Goal: Task Accomplishment & Management: Use online tool/utility

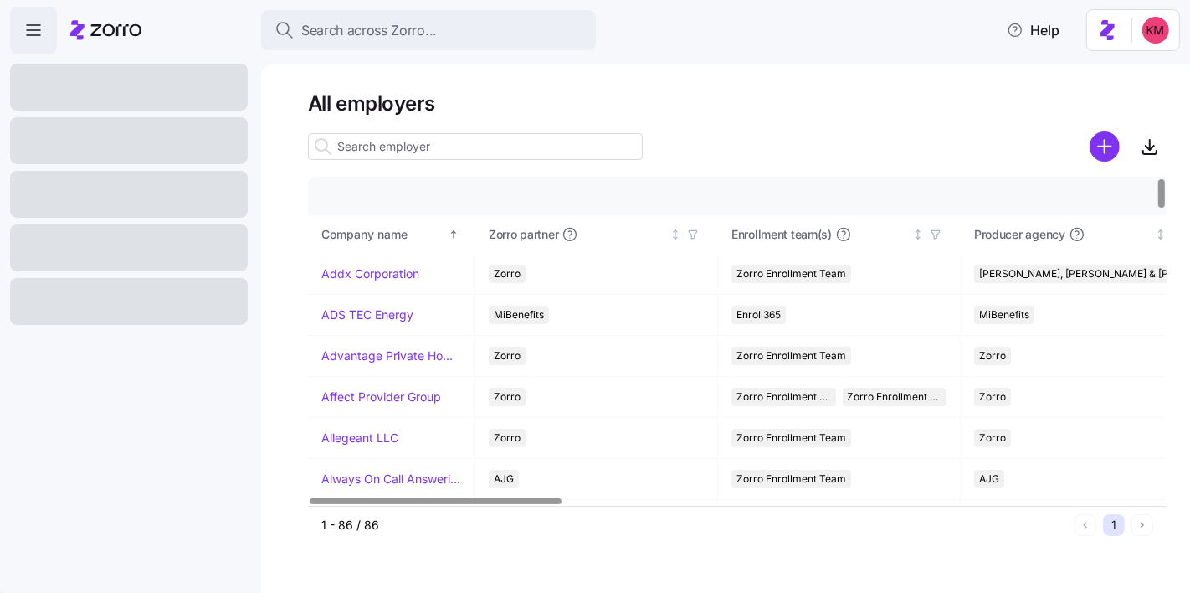
click at [419, 157] on input at bounding box center [475, 146] width 335 height 27
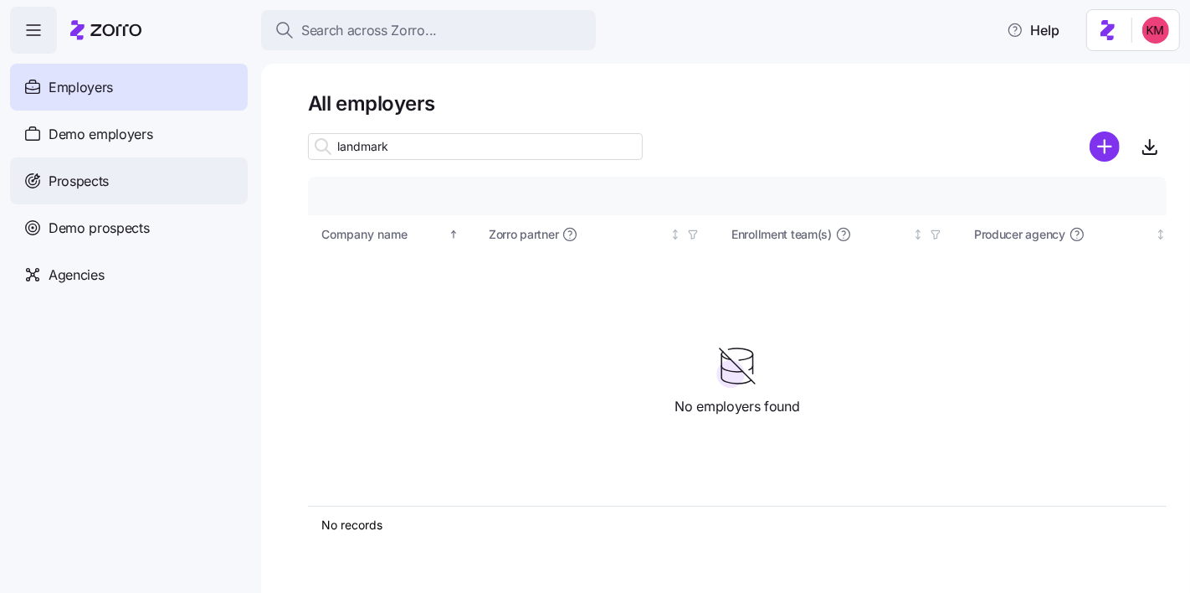
type input "landmark"
click at [100, 162] on div "Prospects" at bounding box center [129, 180] width 238 height 47
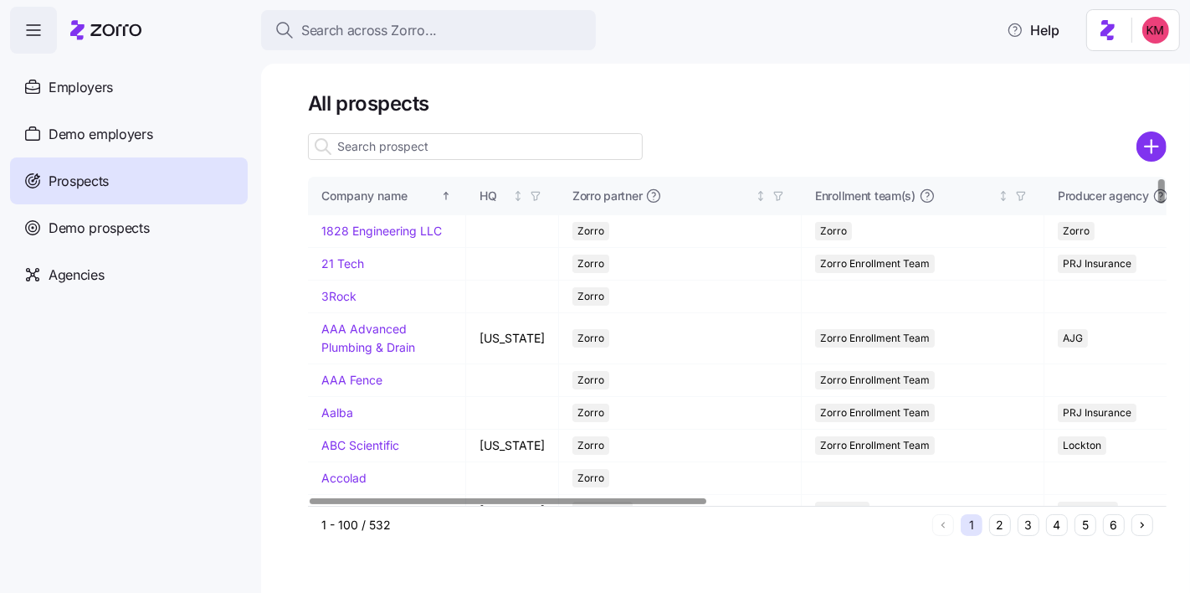
click at [383, 157] on input at bounding box center [475, 146] width 335 height 27
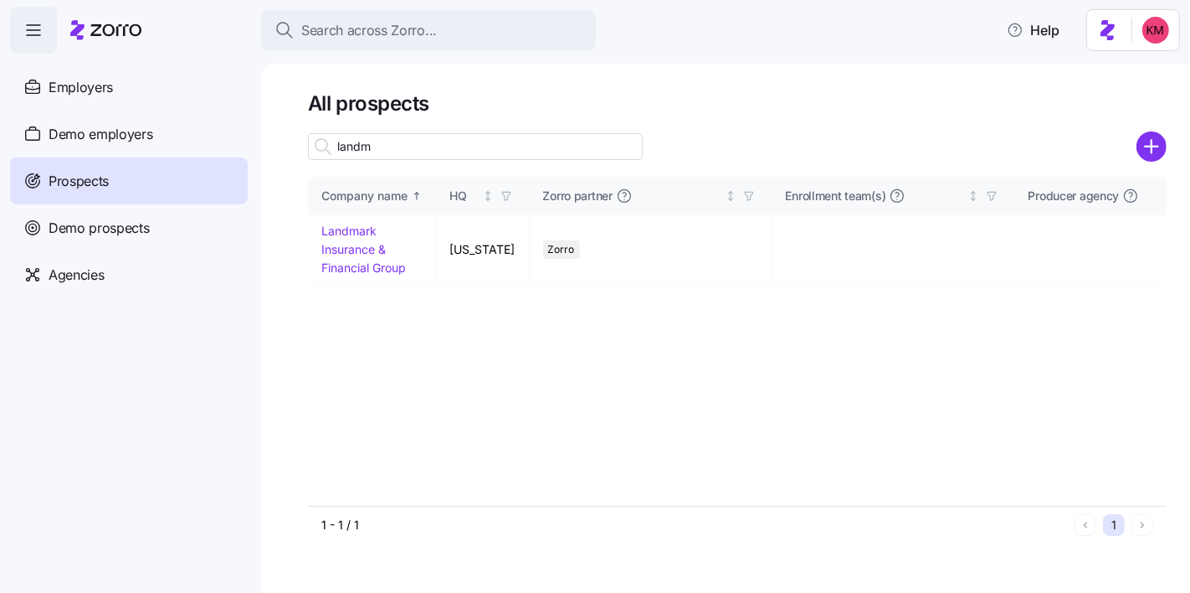
click at [385, 154] on input "landm" at bounding box center [475, 146] width 335 height 27
type input "landm"
click at [364, 245] on link "Landmark Insurance & Financial Group" at bounding box center [363, 248] width 85 height 50
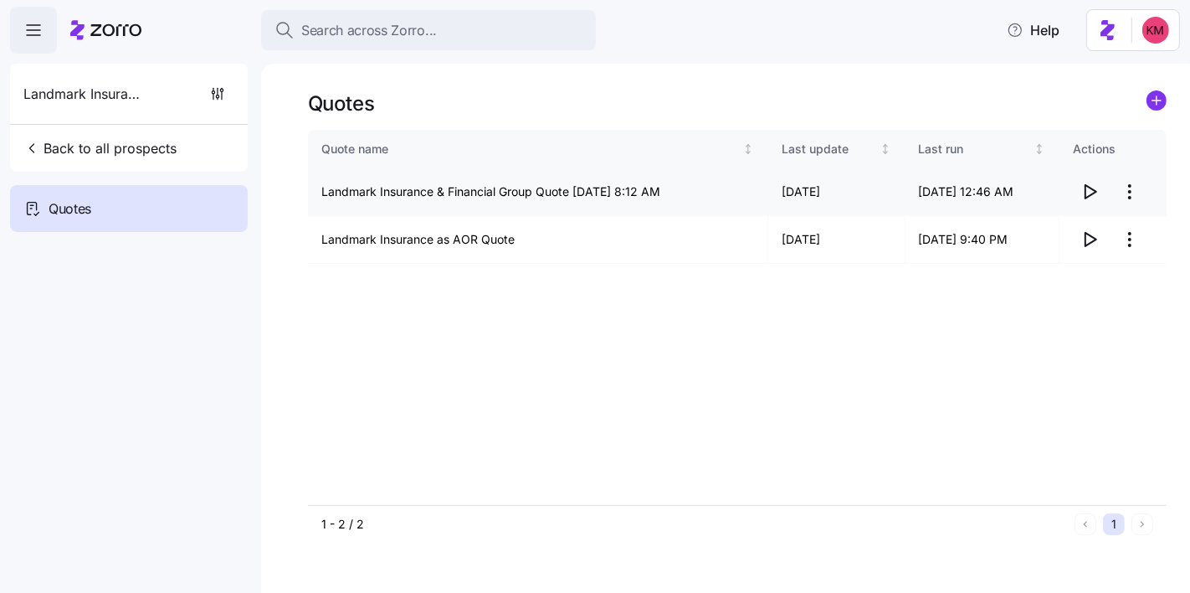
click at [1087, 195] on icon "button" at bounding box center [1090, 192] width 20 height 20
click at [1124, 188] on html "Search across Zorro... Help Landmark Insurance & Financial Group Back to all pr…" at bounding box center [595, 375] width 1190 height 751
click at [1062, 234] on div "Edit quote" at bounding box center [1063, 232] width 154 height 27
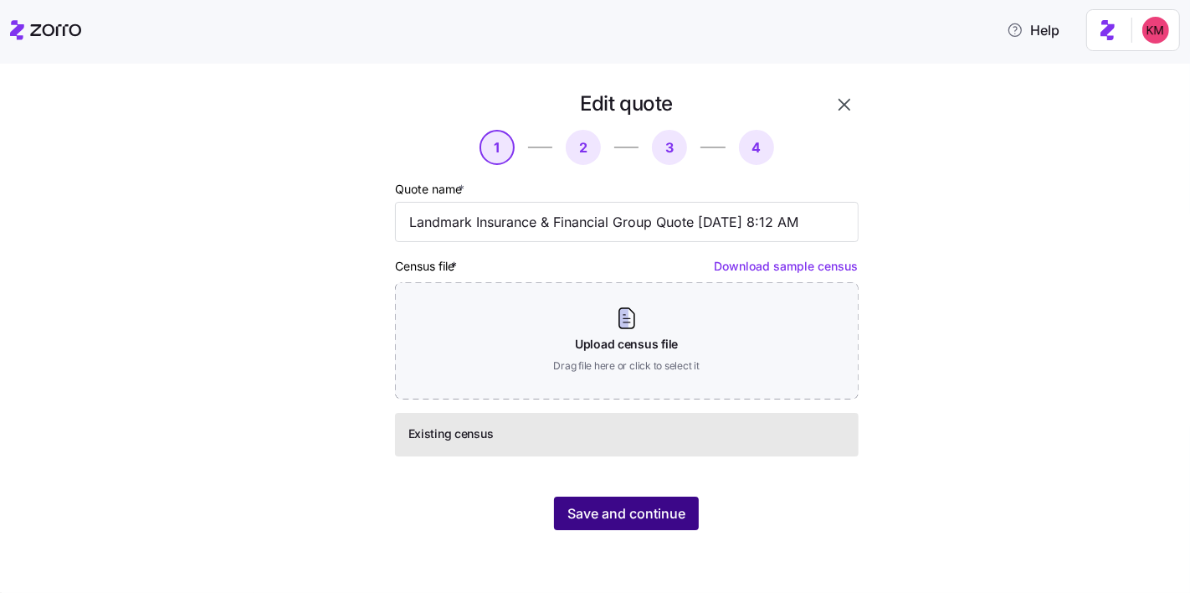
click at [601, 521] on span "Save and continue" at bounding box center [626, 513] width 118 height 20
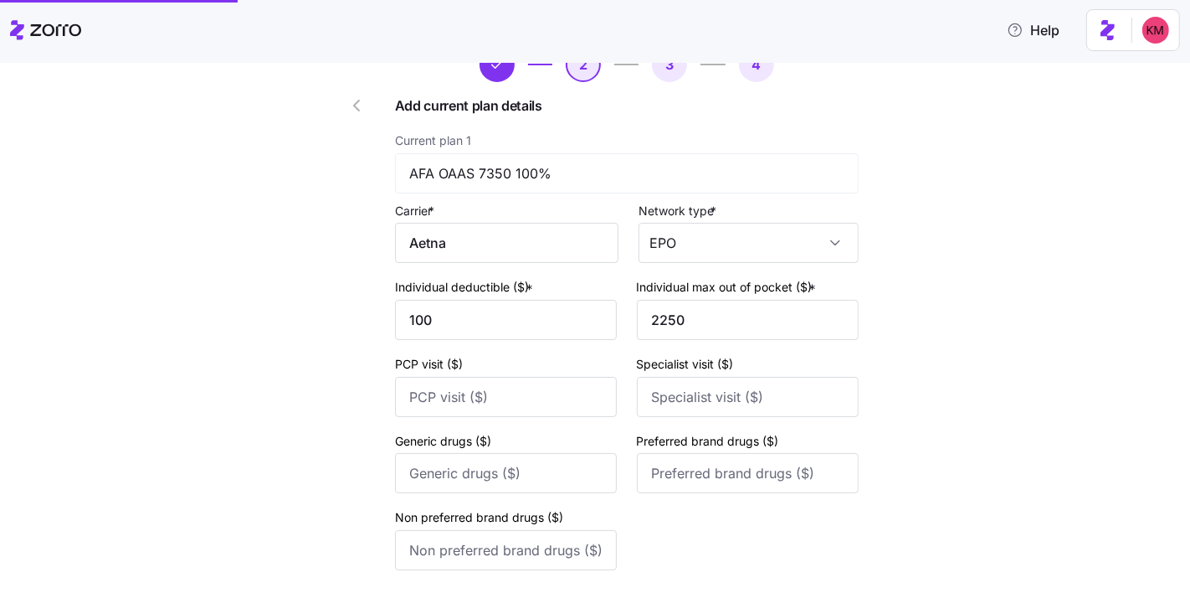
scroll to position [226, 0]
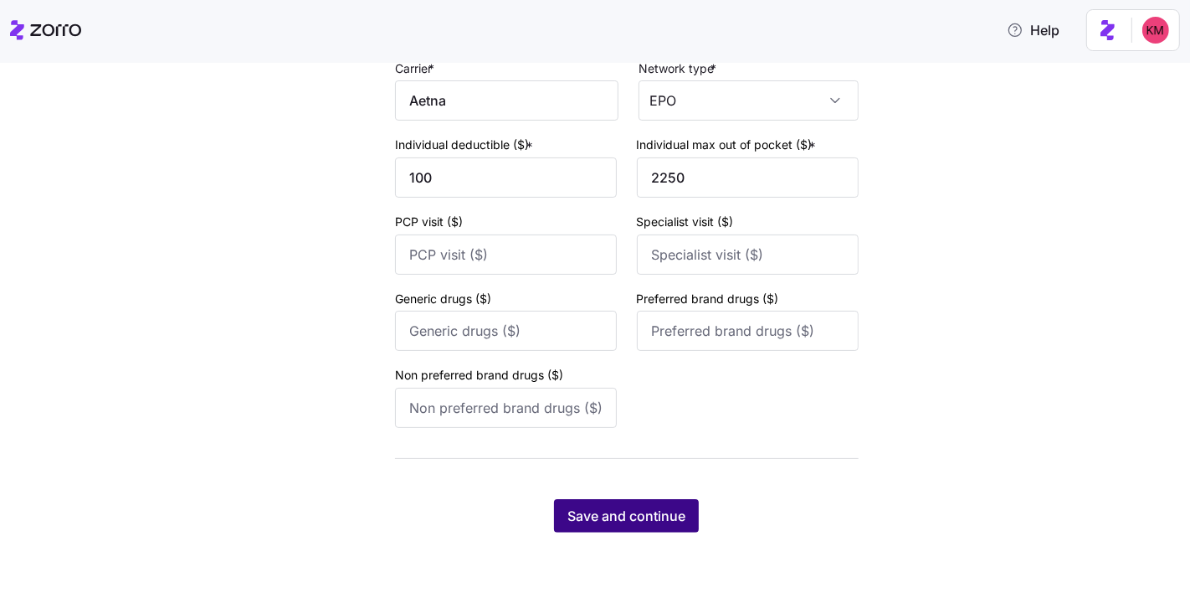
click at [629, 513] on span "Save and continue" at bounding box center [626, 516] width 118 height 20
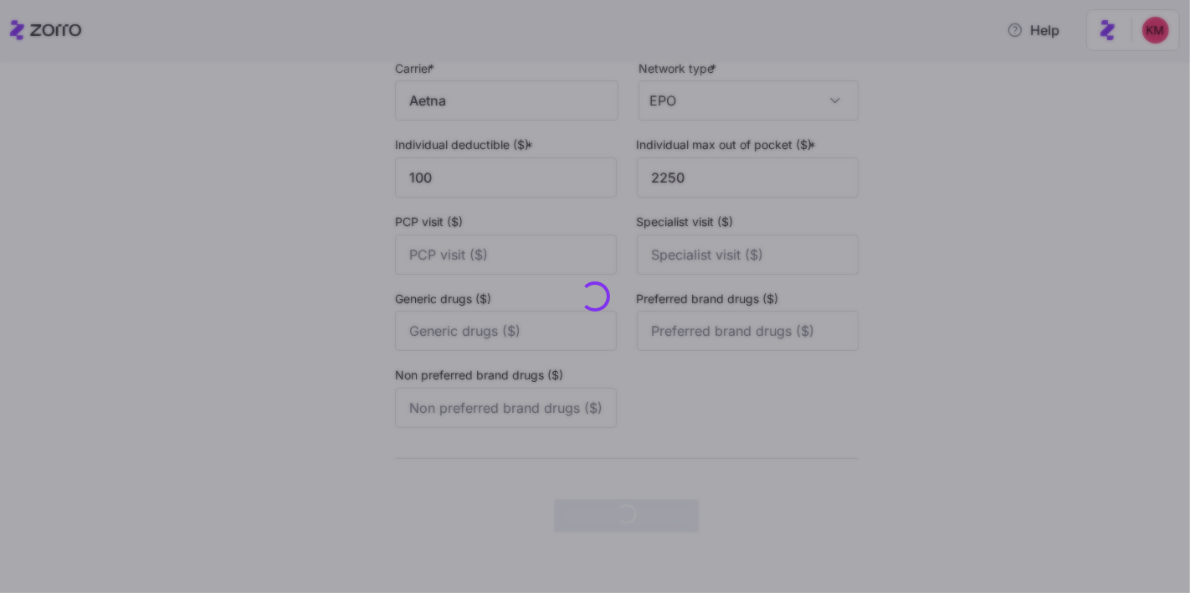
scroll to position [0, 0]
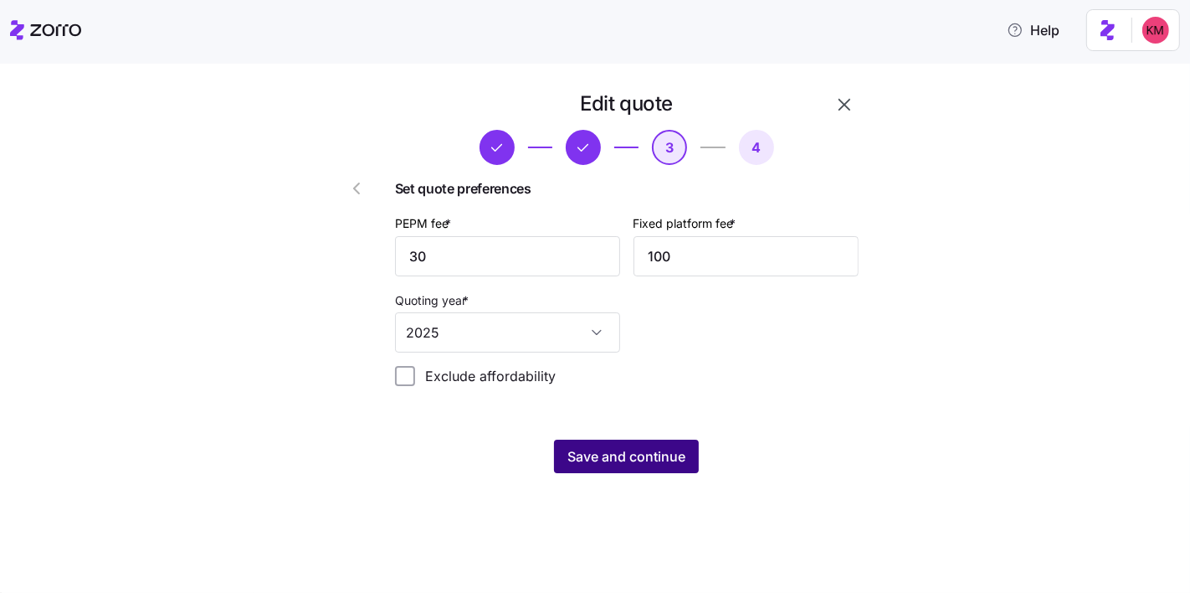
click at [634, 466] on span "Save and continue" at bounding box center [626, 456] width 118 height 20
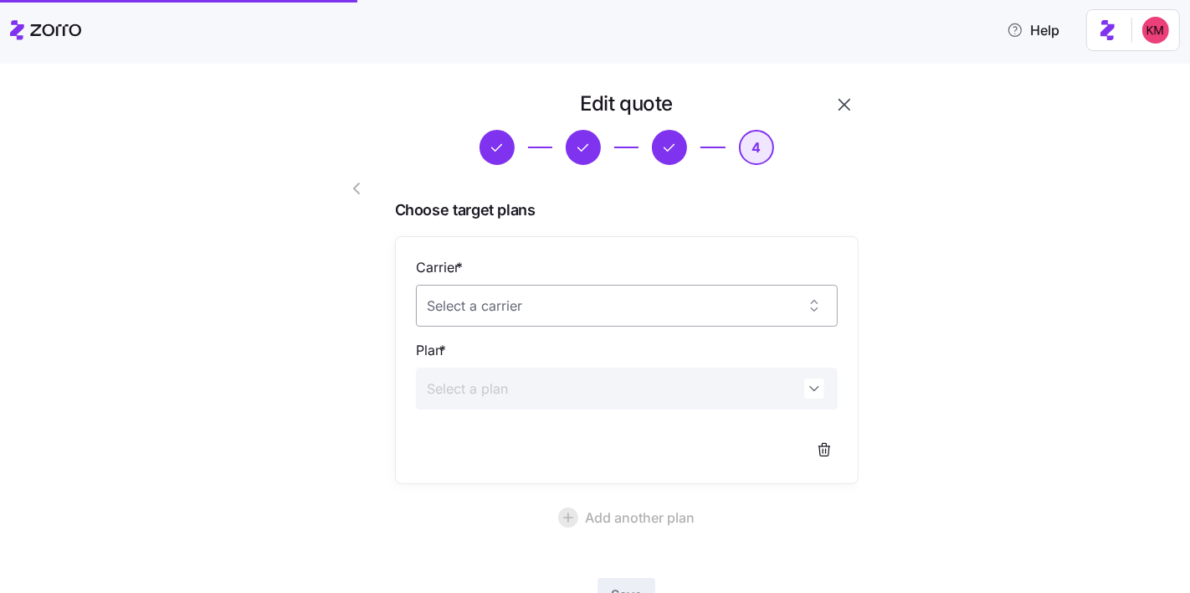
click at [619, 307] on input "Carrier *" at bounding box center [627, 306] width 422 height 42
click at [585, 358] on span "CareFirst BlueCross BlueShield" at bounding box center [512, 356] width 167 height 18
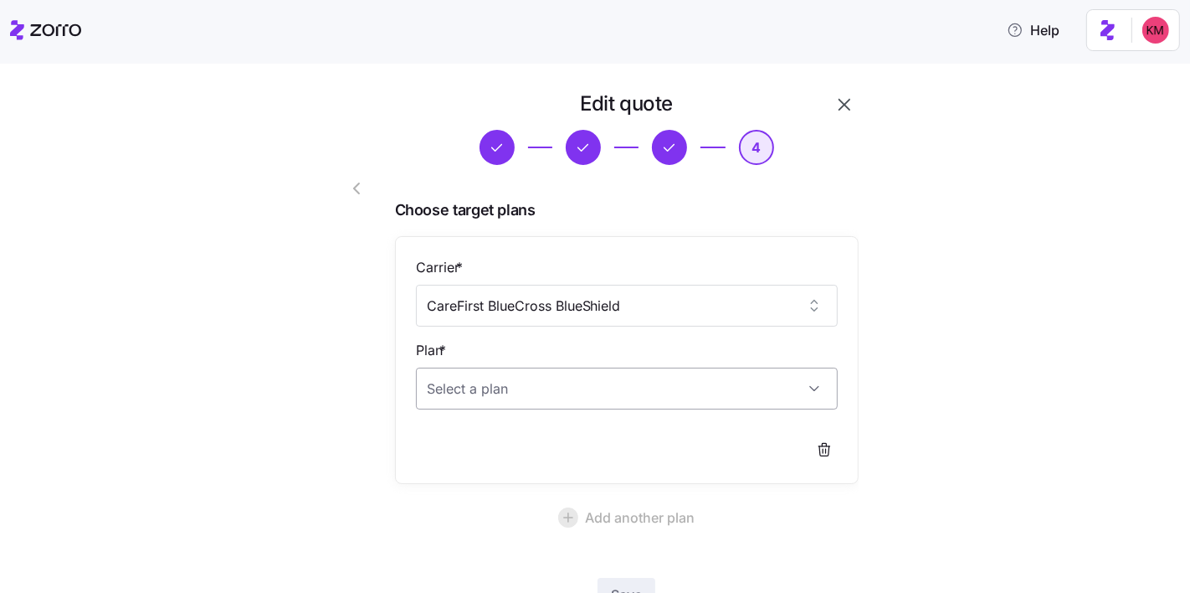
type input "CareFirst BlueCross BlueShield"
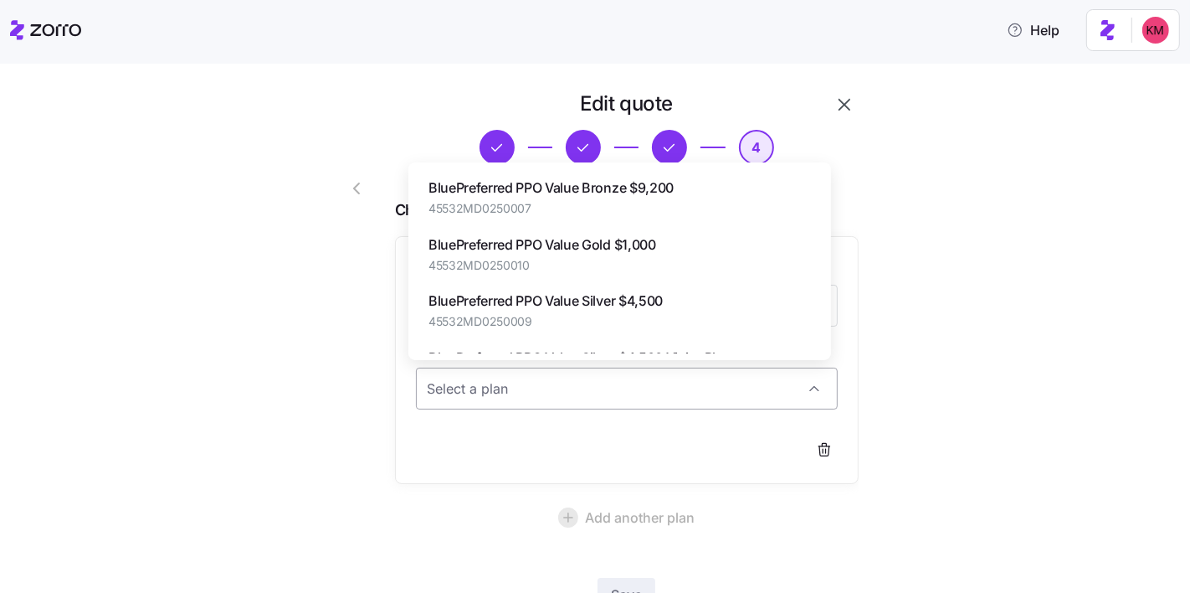
click at [578, 383] on input "Plan *" at bounding box center [627, 388] width 422 height 42
paste input "BluePreferred PPO Value Bronze $9,200"
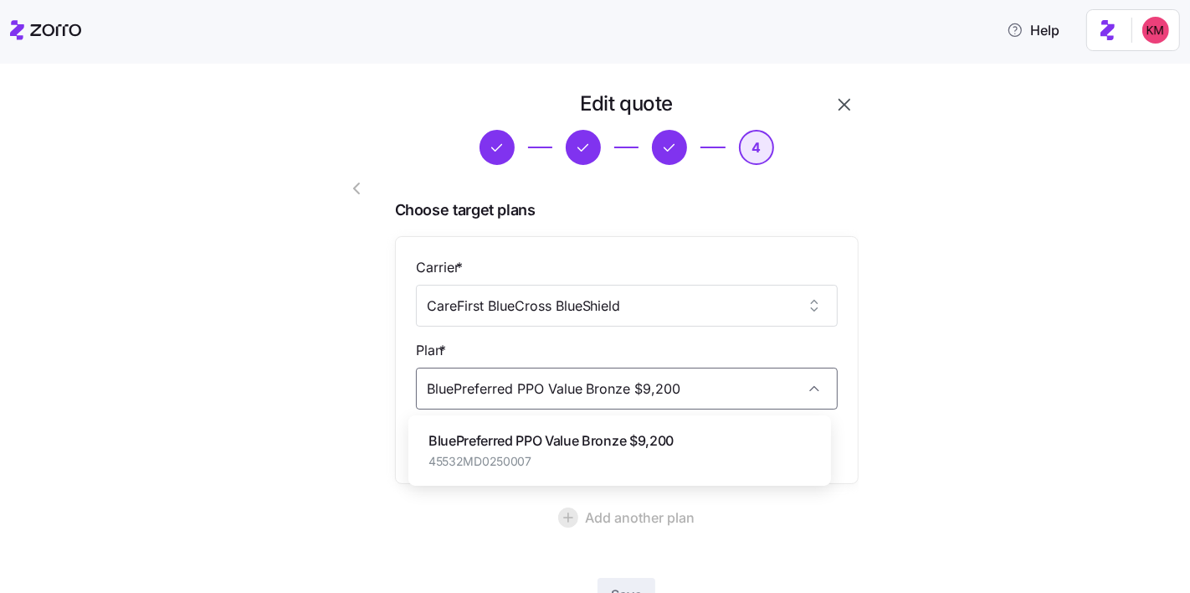
click at [588, 451] on div "BluePreferred PPO Value Bronze $9,200 45532MD0250007" at bounding box center [551, 449] width 245 height 39
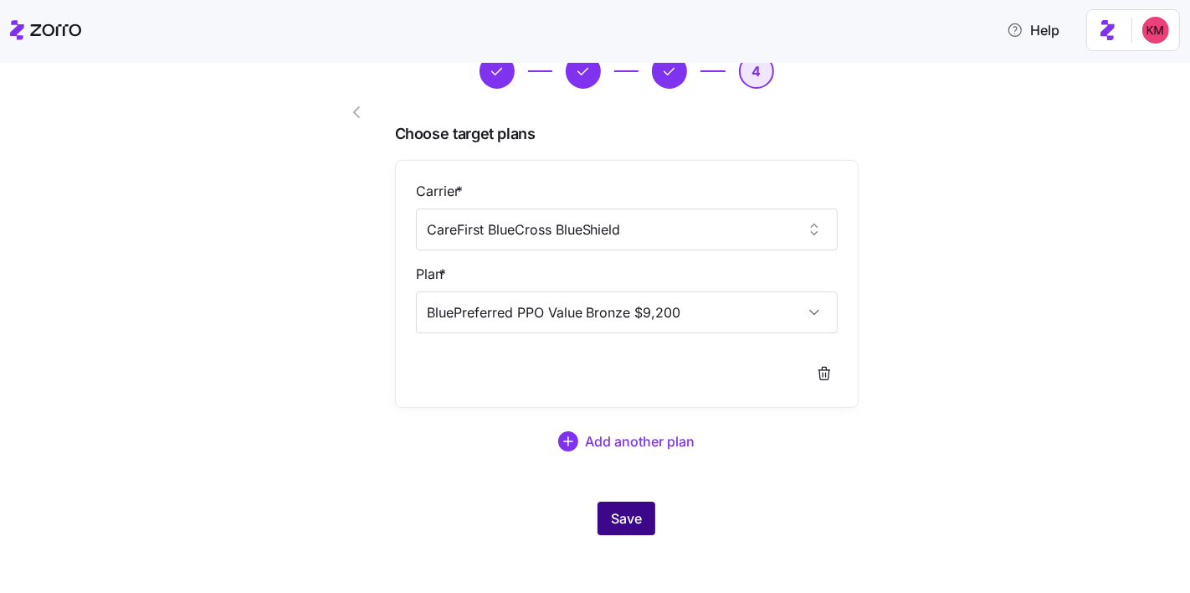
scroll to position [77, 0]
type input "BluePreferred PPO Value Bronze $9,200"
click at [611, 511] on span "Save" at bounding box center [626, 517] width 31 height 20
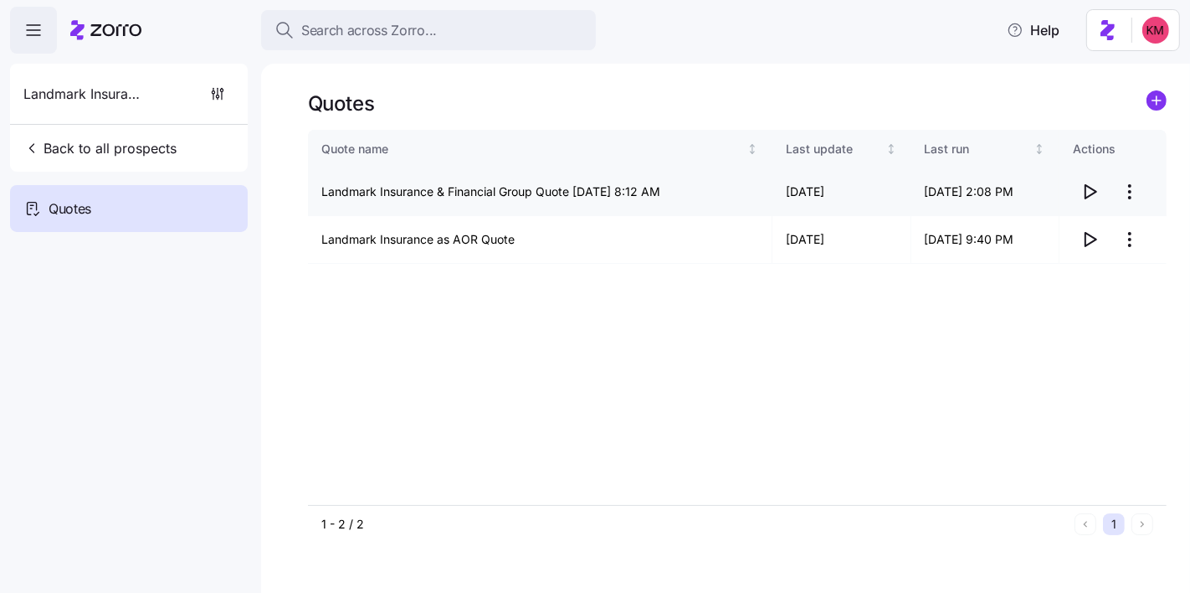
click at [1085, 193] on icon "button" at bounding box center [1090, 192] width 20 height 20
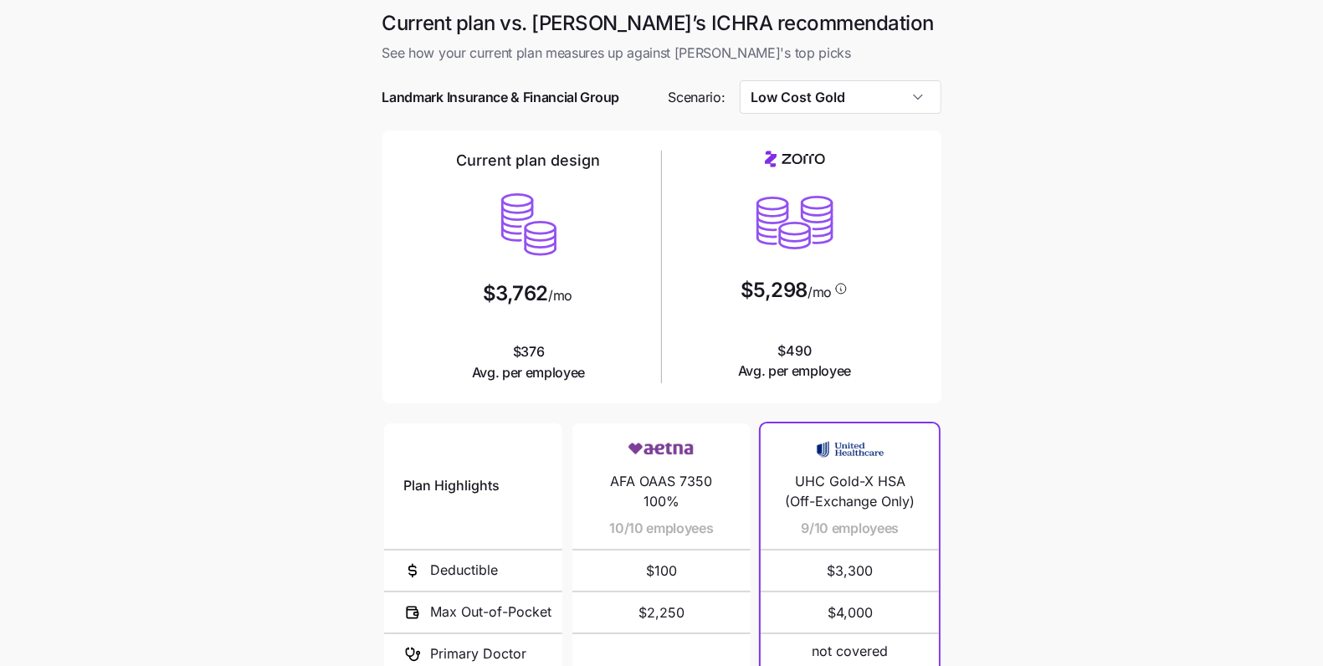
click at [892, 116] on div at bounding box center [662, 122] width 559 height 17
click at [848, 96] on input "Low Cost Gold" at bounding box center [841, 96] width 202 height 33
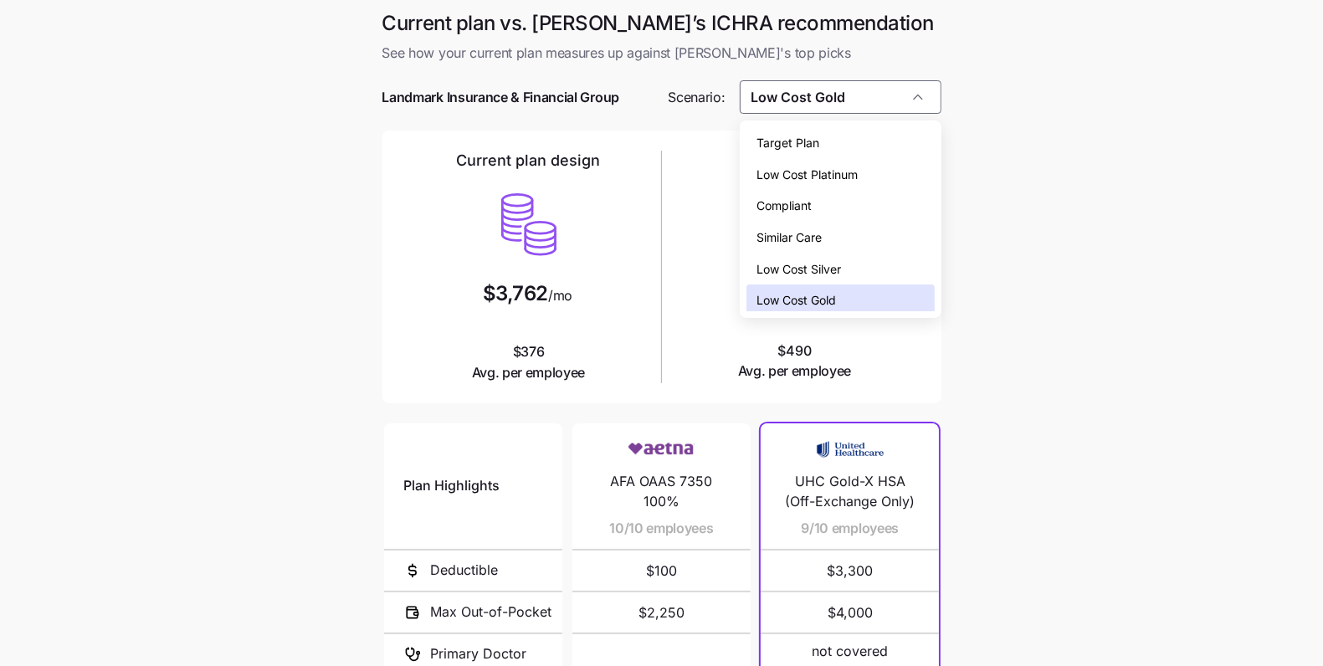
scroll to position [5, 0]
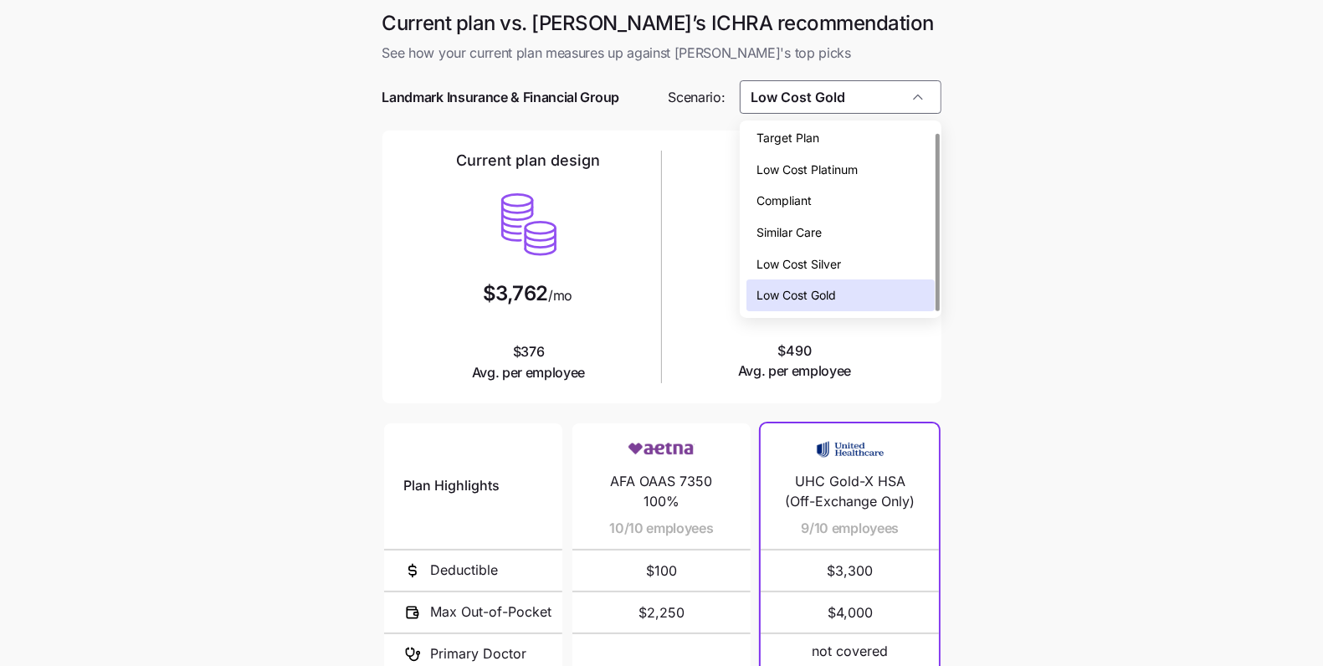
click at [809, 131] on span "Target Plan" at bounding box center [788, 138] width 63 height 18
type input "Target Plan"
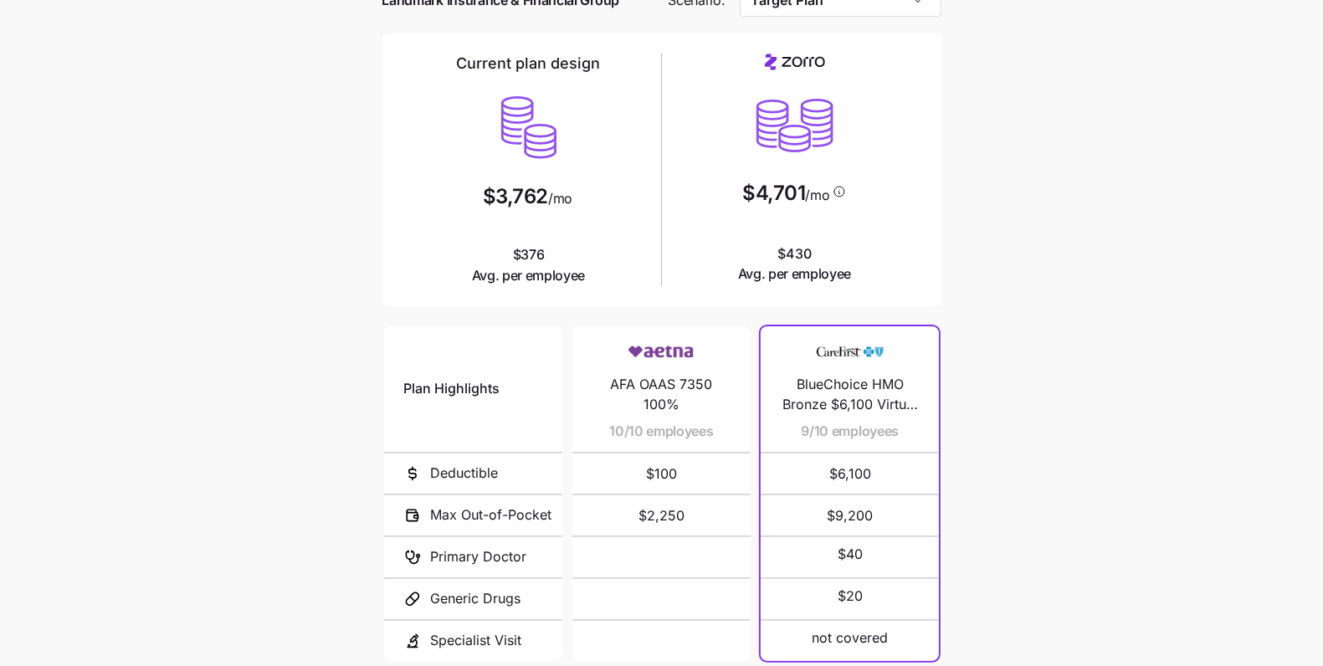
scroll to position [247, 0]
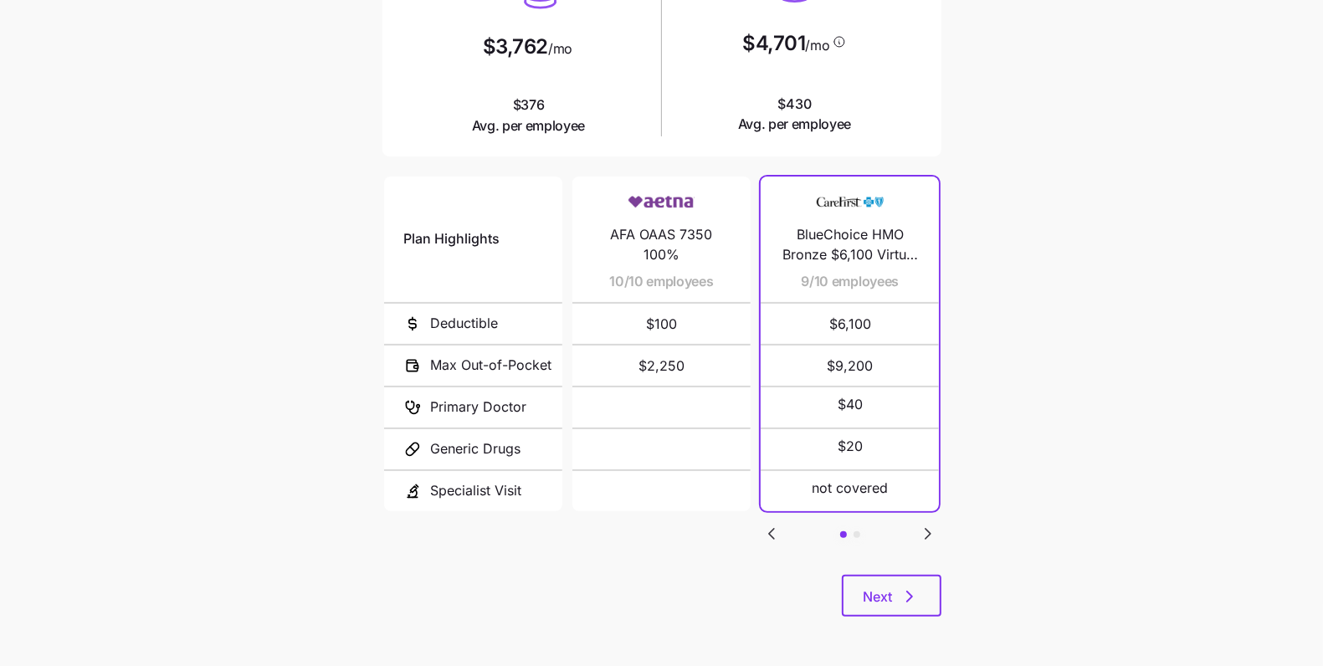
click at [884, 567] on div "Plan Highlights Deductible Max Out-of-Pocket Primary Doctor Generic Drugs Speci…" at bounding box center [662, 374] width 559 height 402
click at [885, 587] on button "Next" at bounding box center [892, 596] width 100 height 42
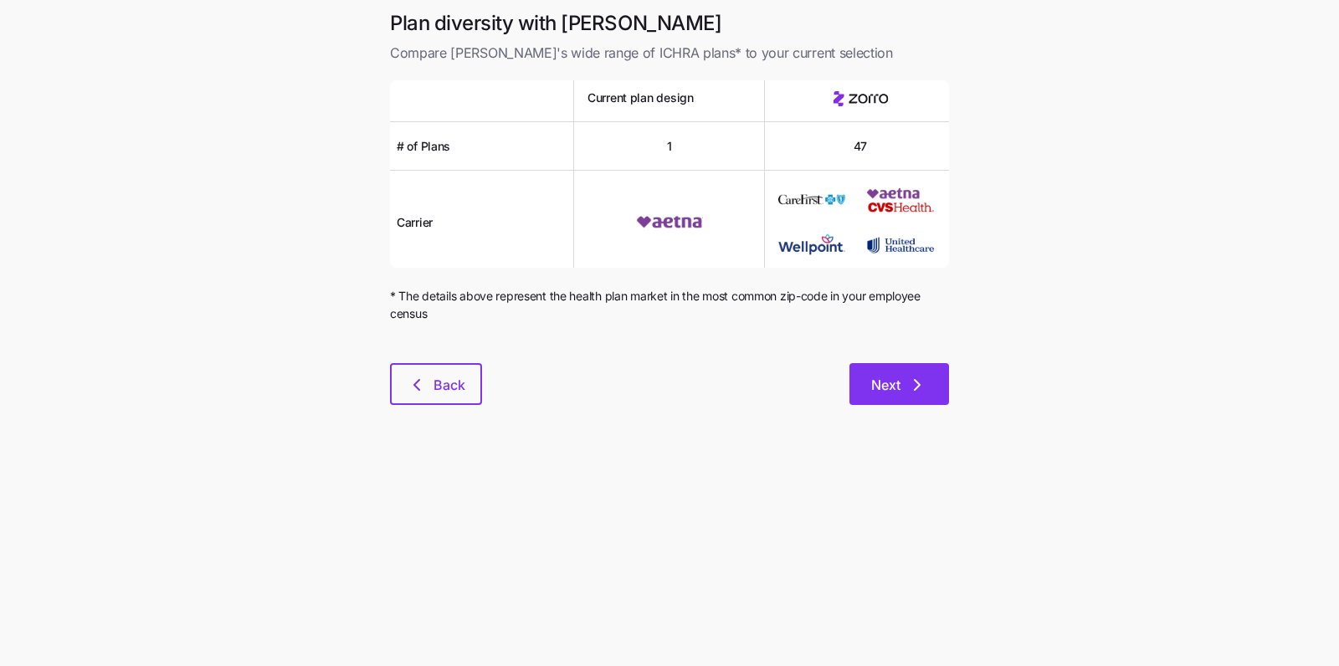
click at [893, 372] on button "Next" at bounding box center [900, 384] width 100 height 42
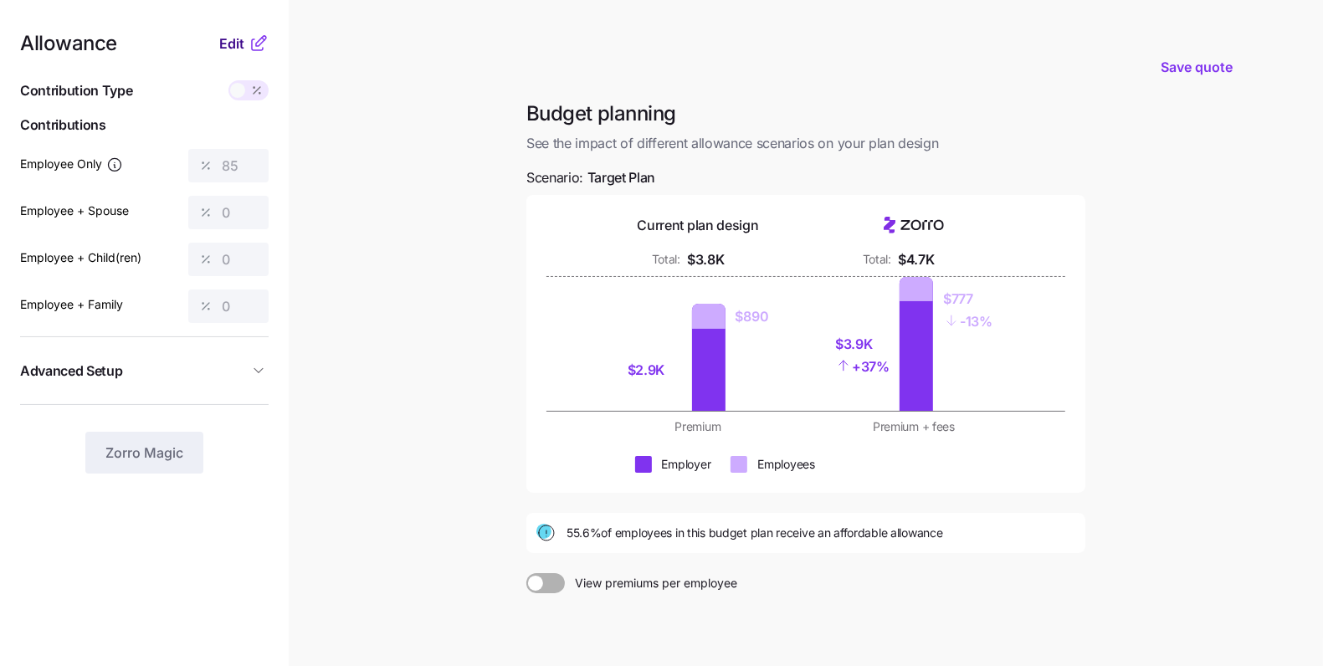
click at [229, 41] on span "Edit" at bounding box center [231, 43] width 25 height 20
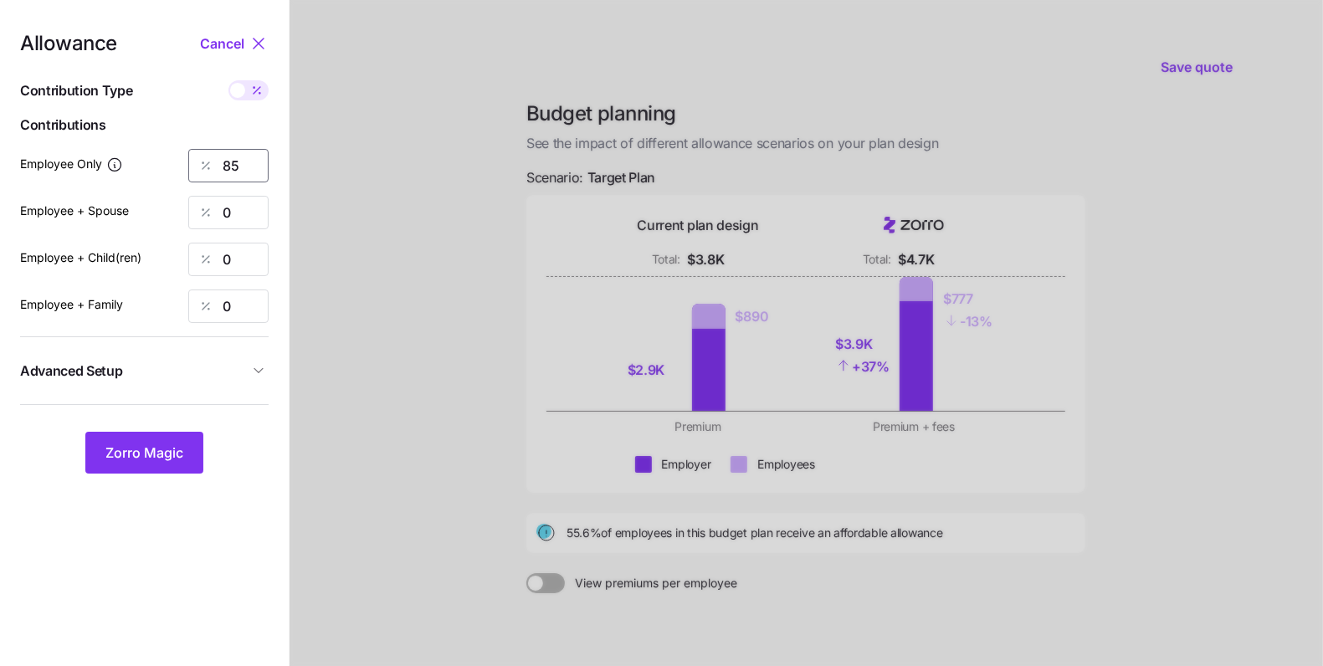
click at [240, 179] on input "85" at bounding box center [228, 165] width 80 height 33
type input "100"
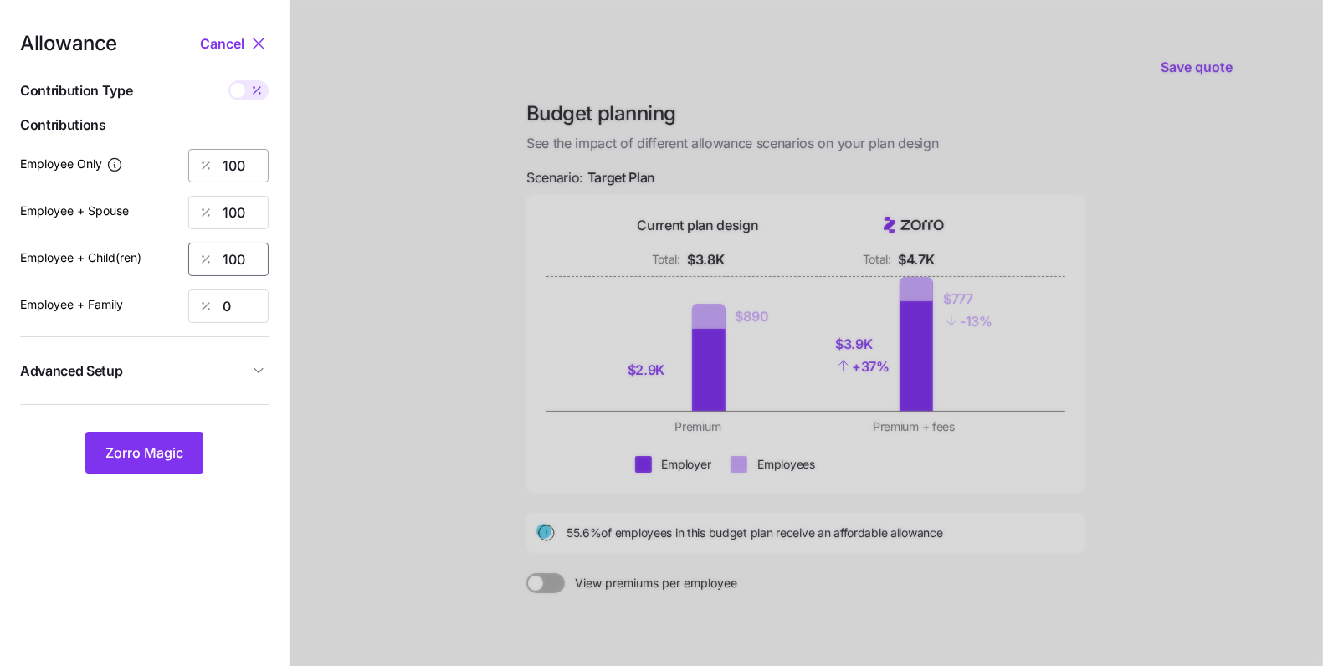
type input "100"
click at [180, 369] on span "Advanced Setup" at bounding box center [134, 371] width 229 height 21
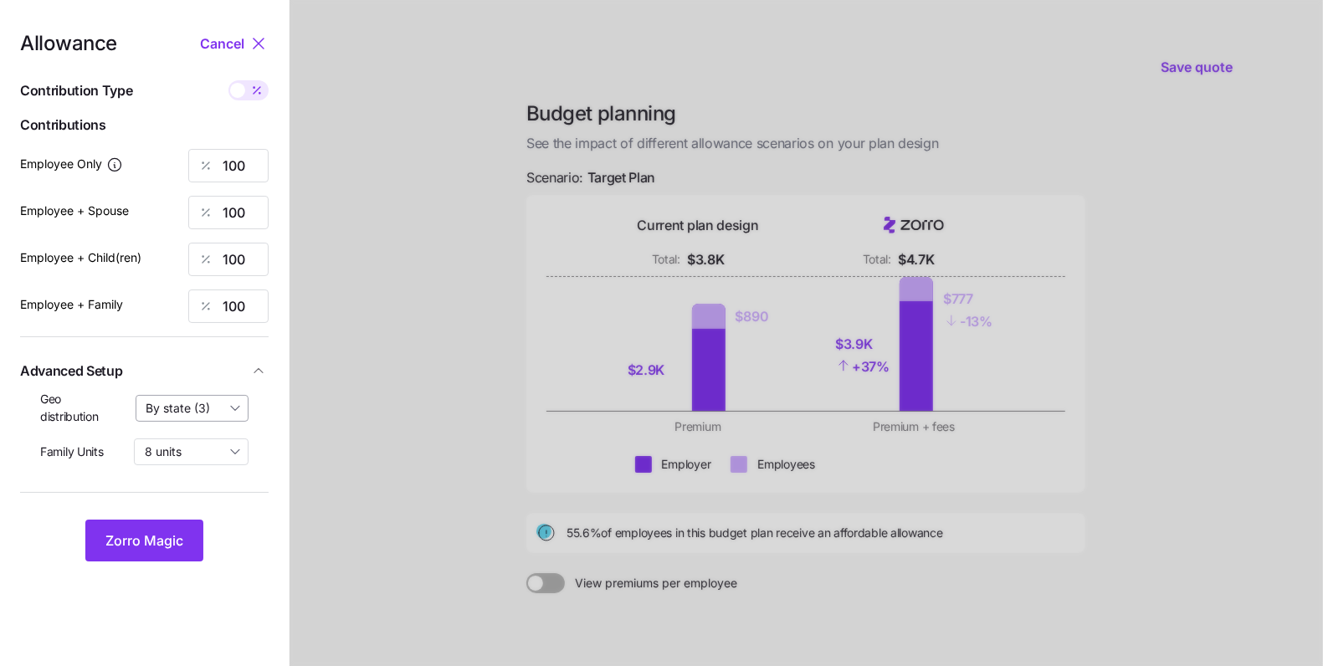
click at [180, 411] on input "By state (3)" at bounding box center [193, 408] width 114 height 27
click at [153, 537] on span "Zorro Magic" at bounding box center [144, 541] width 78 height 20
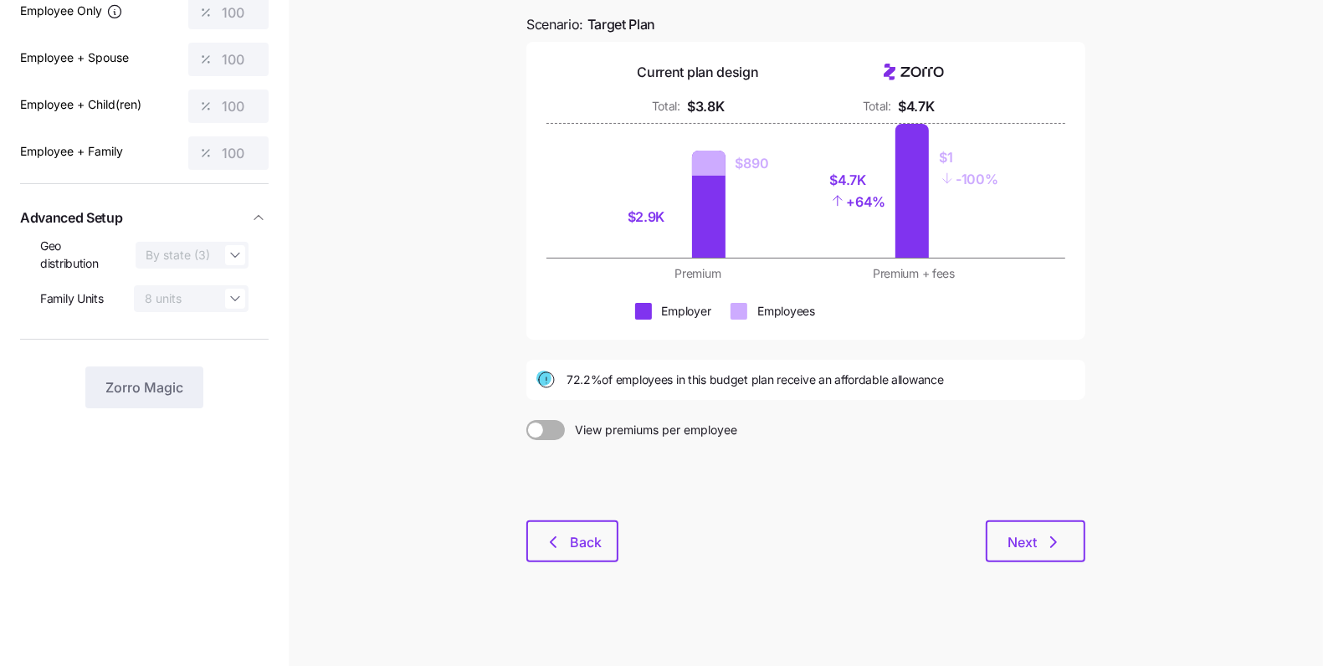
scroll to position [155, 0]
click at [1051, 534] on icon "button" at bounding box center [1054, 541] width 20 height 20
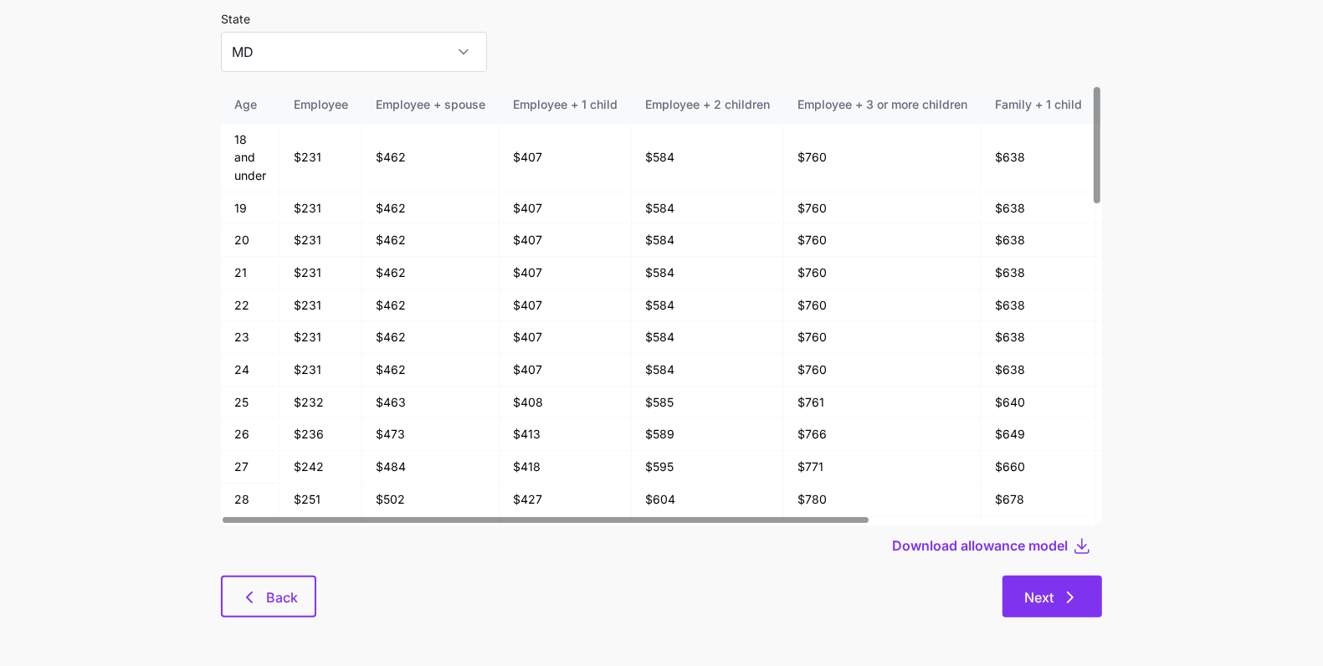
scroll to position [89, 0]
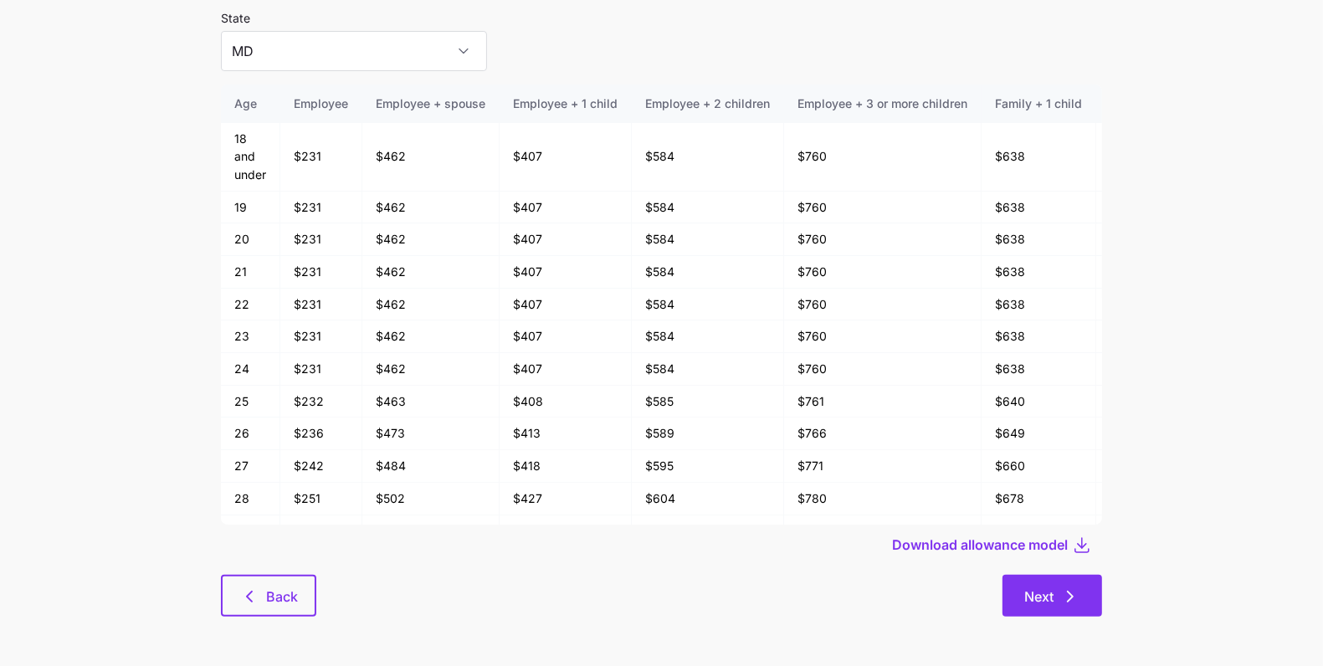
click at [1061, 599] on icon "button" at bounding box center [1071, 597] width 20 height 20
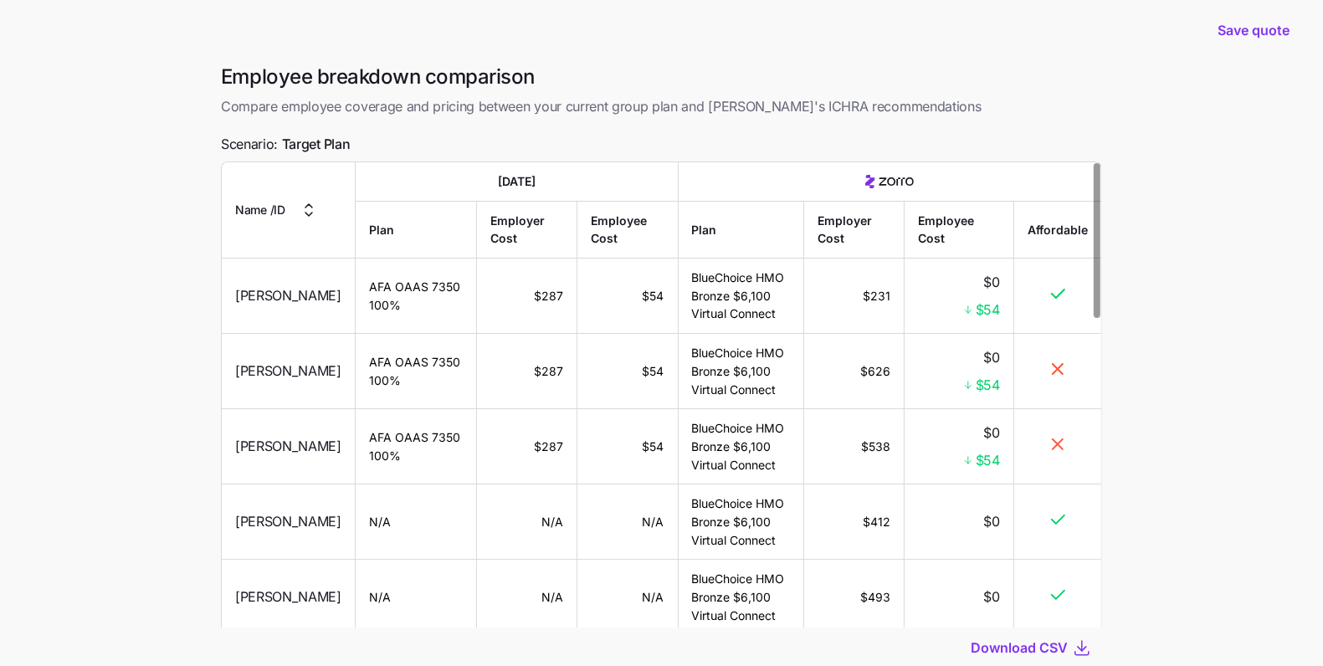
scroll to position [126, 0]
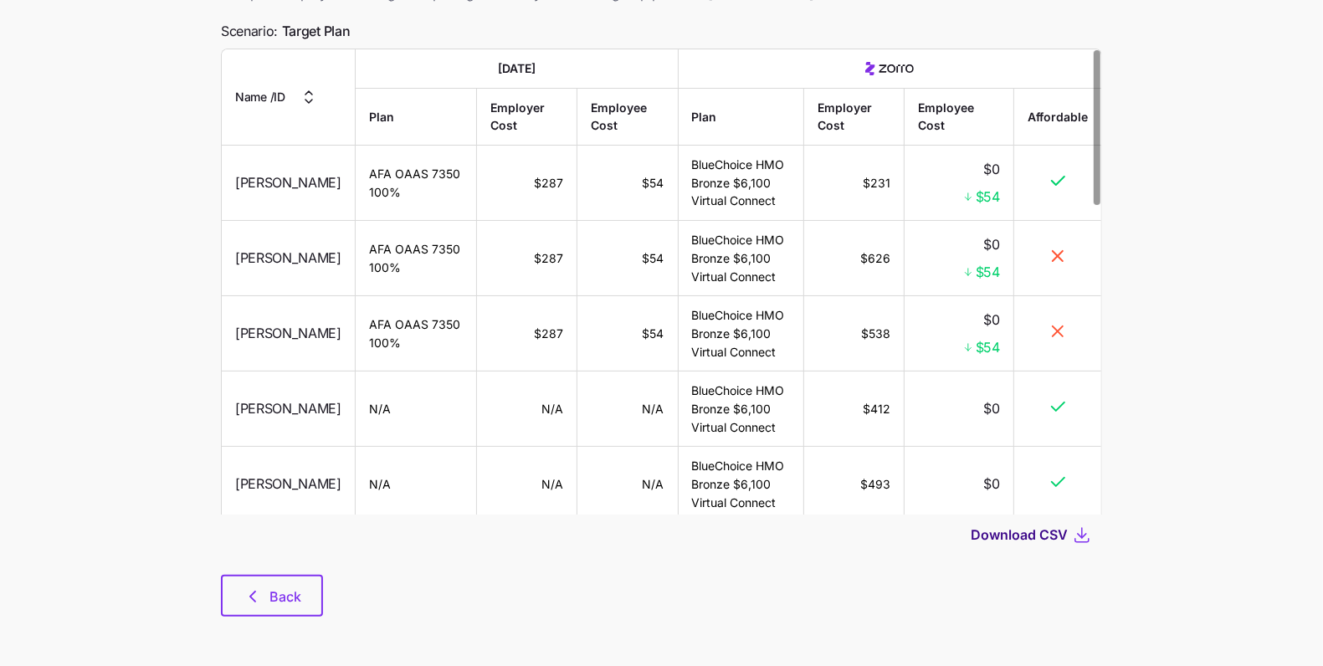
click at [1025, 537] on span "Download CSV" at bounding box center [1019, 535] width 97 height 20
click at [305, 582] on button "Back" at bounding box center [272, 596] width 102 height 42
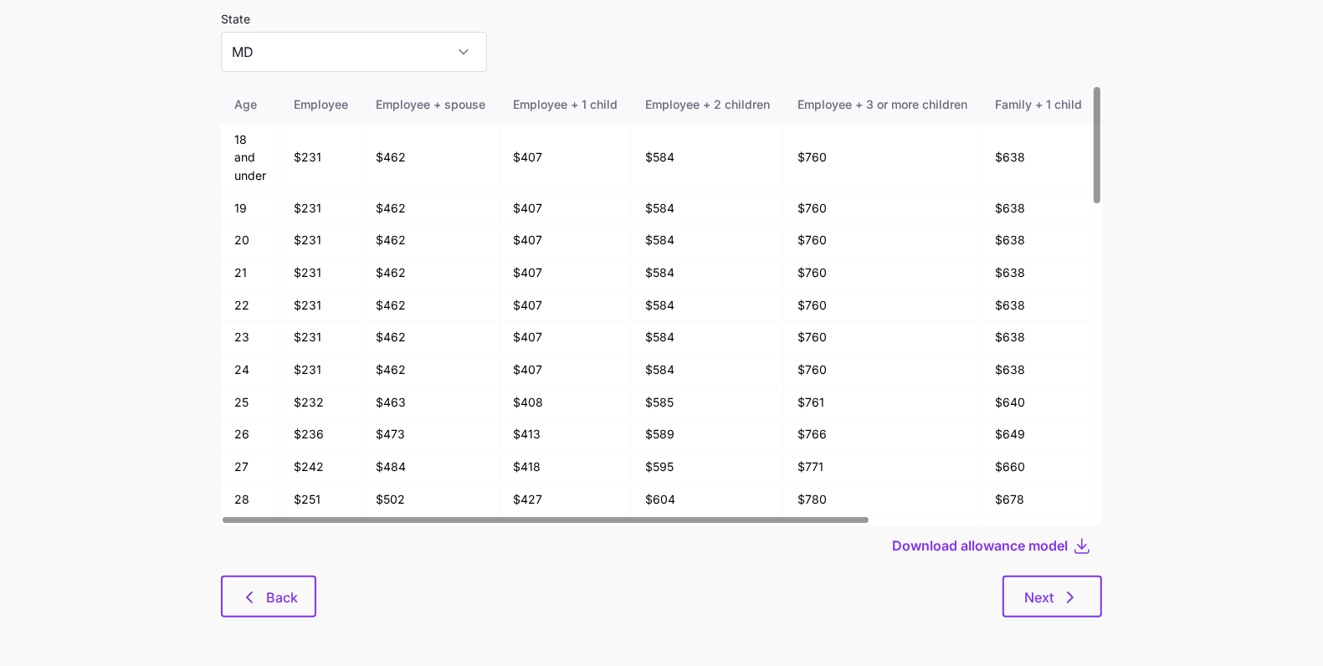
scroll to position [89, 0]
click at [327, 595] on div "Next" at bounding box center [709, 596] width 786 height 42
click at [285, 600] on span "Back" at bounding box center [282, 597] width 32 height 20
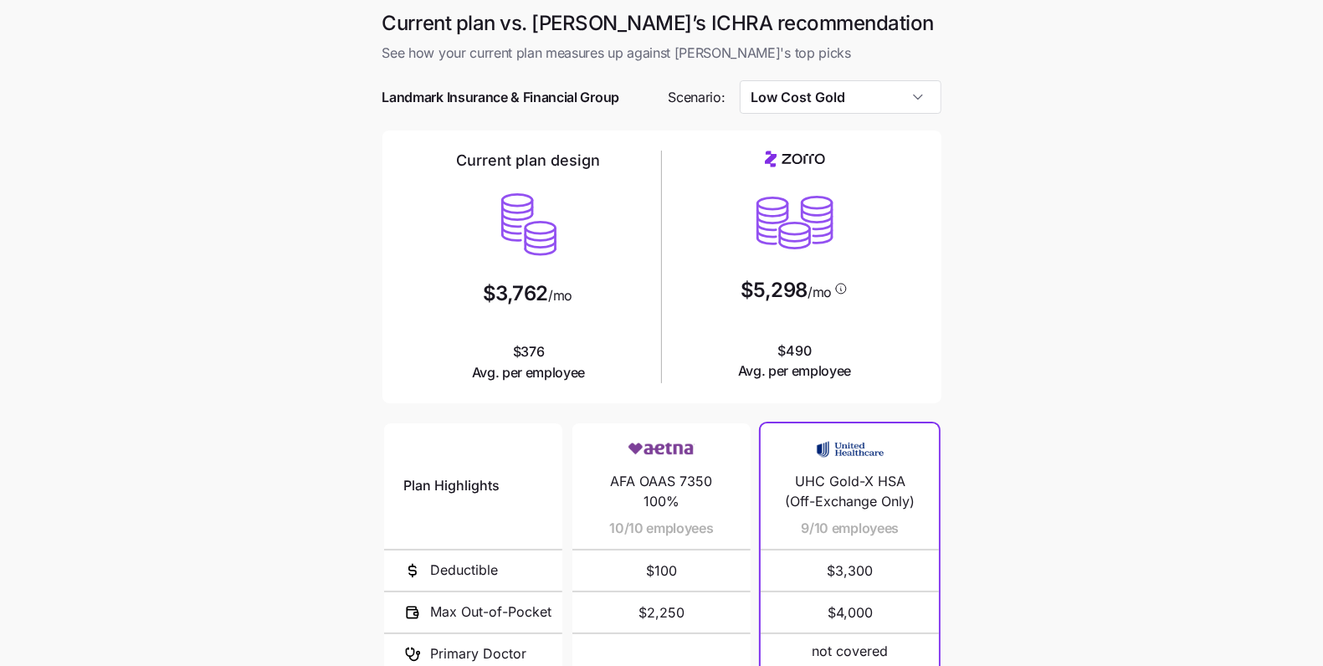
click at [822, 75] on div at bounding box center [662, 72] width 559 height 17
click at [821, 95] on input "Low Cost Gold" at bounding box center [841, 96] width 202 height 33
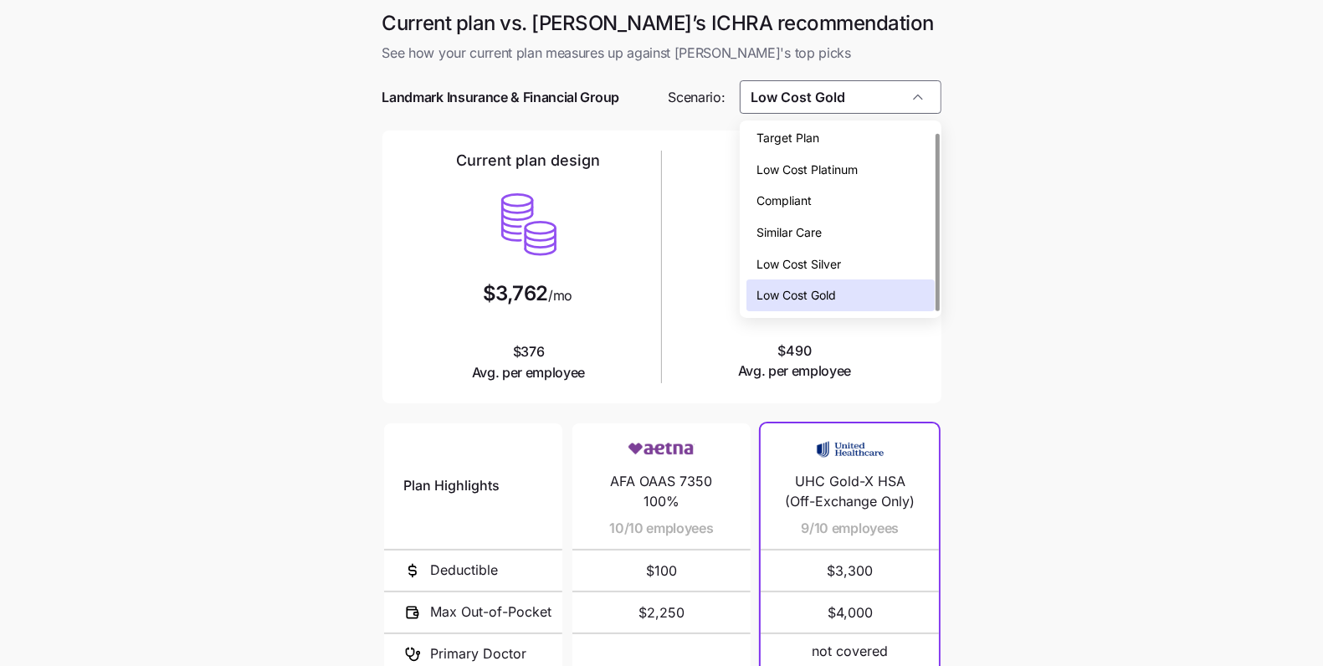
click at [828, 171] on span "Low Cost Platinum" at bounding box center [807, 170] width 101 height 18
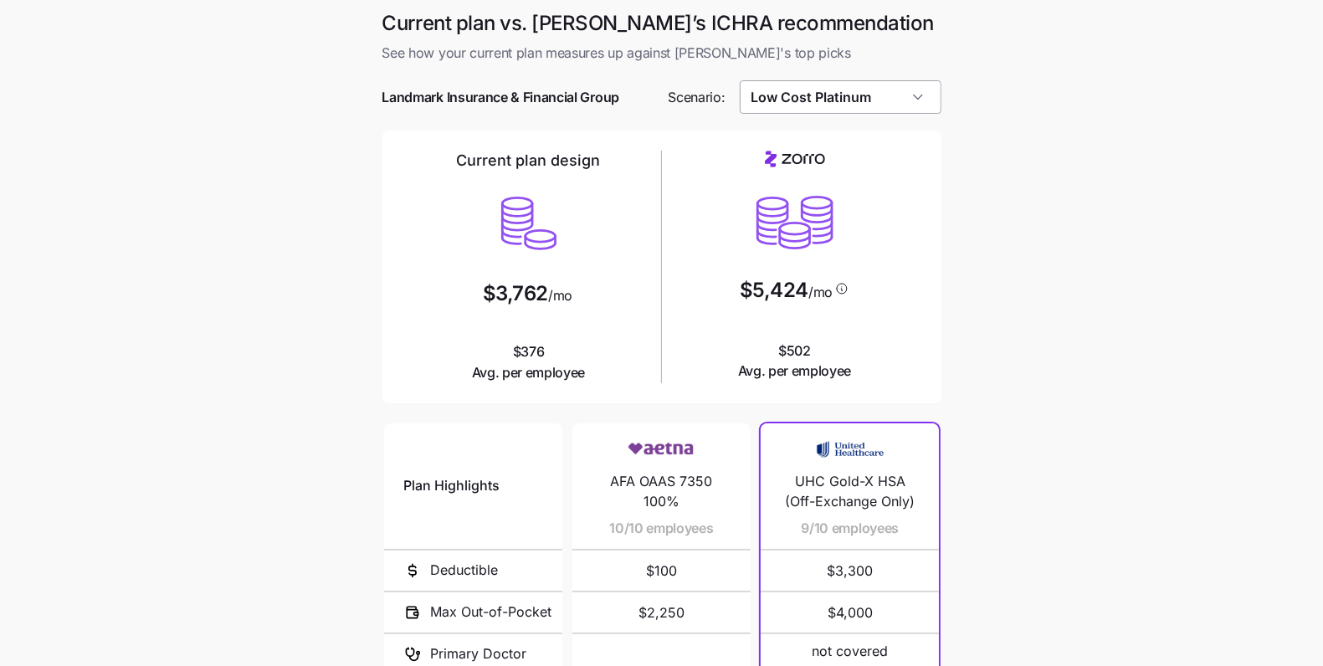
click at [861, 92] on input "Low Cost Platinum" at bounding box center [841, 96] width 202 height 33
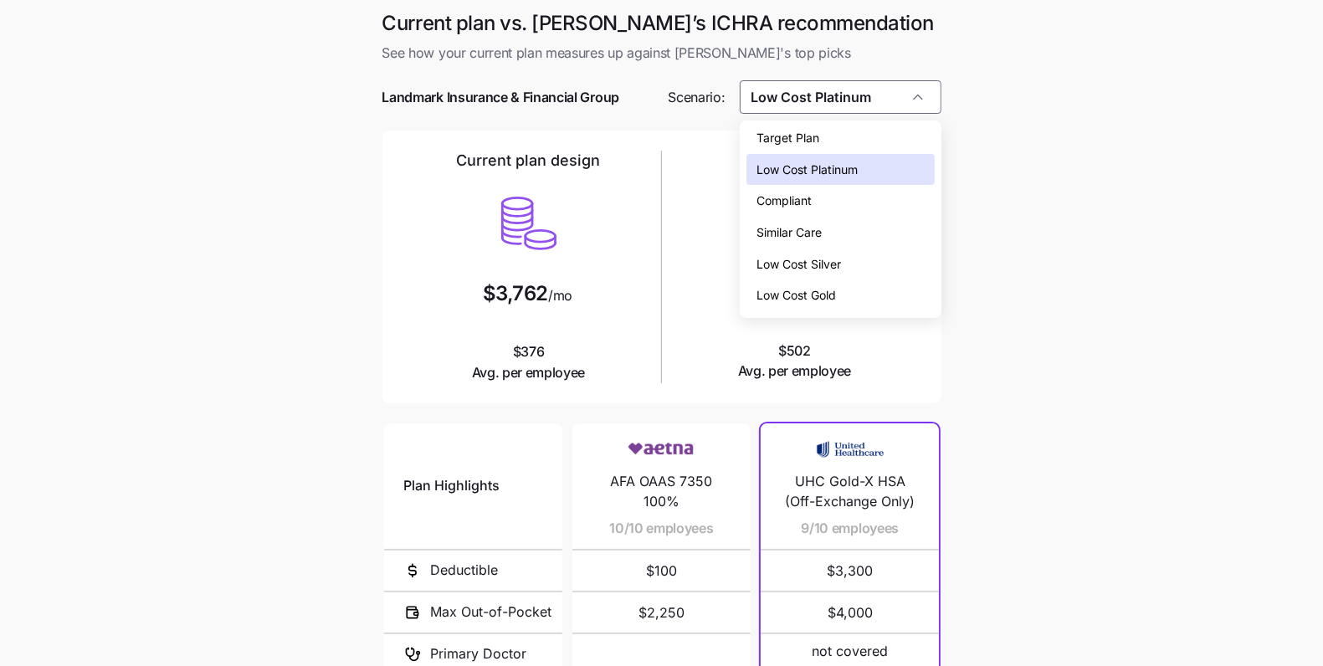
click at [845, 138] on div "Target Plan" at bounding box center [840, 138] width 187 height 32
type input "Target Plan"
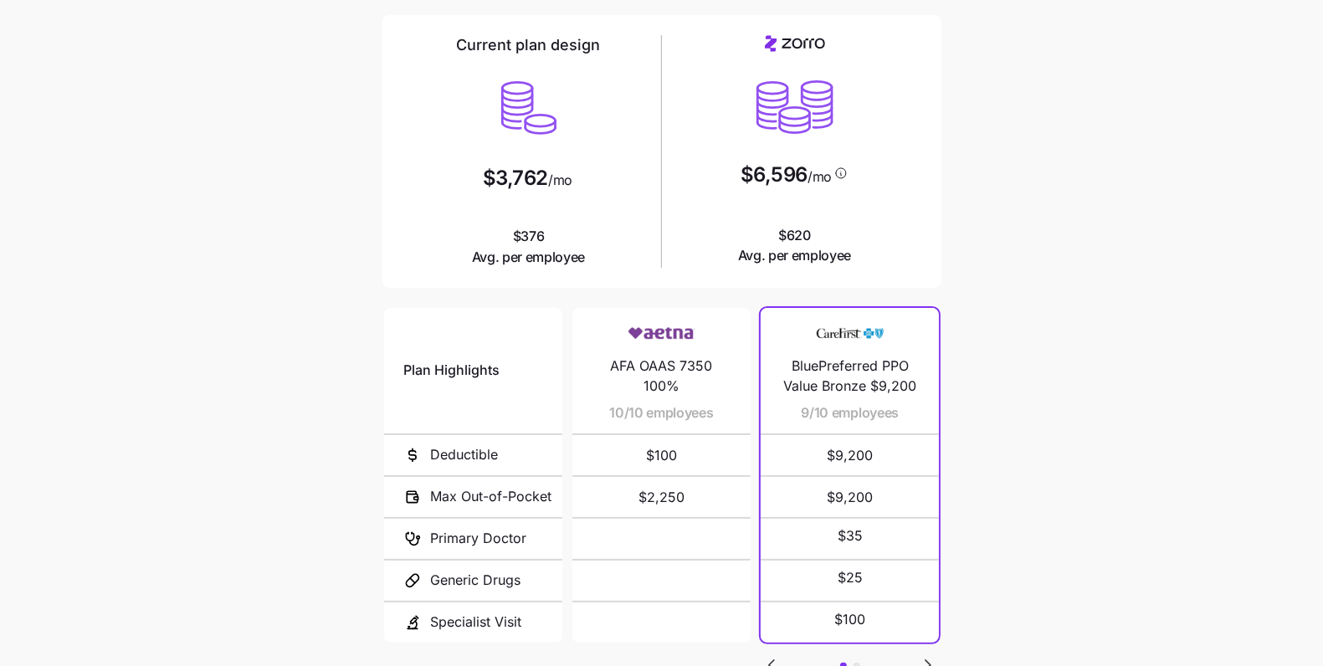
scroll to position [247, 0]
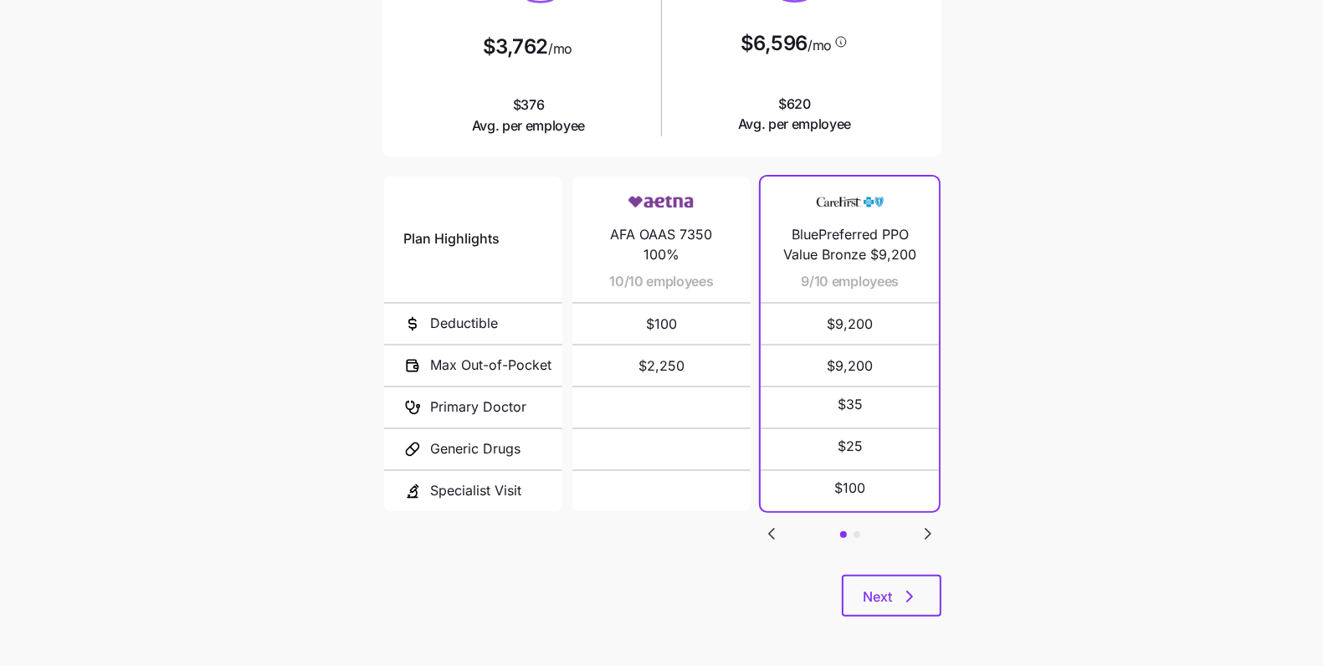
click at [1027, 446] on main "Current plan vs. Zorro’s ICHRA recommendation See how your current plan measure…" at bounding box center [661, 210] width 1323 height 914
click at [918, 588] on icon "button" at bounding box center [910, 597] width 20 height 20
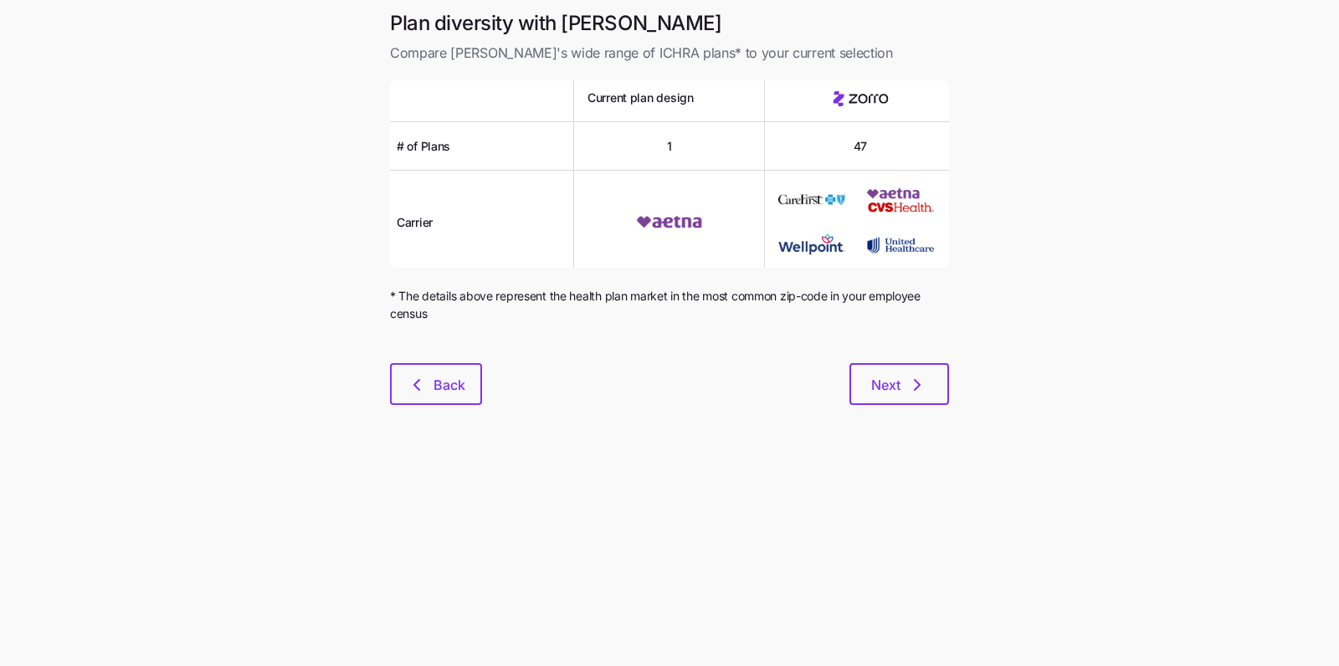
click at [893, 349] on div at bounding box center [669, 353] width 559 height 20
click at [896, 397] on button "Next" at bounding box center [900, 384] width 100 height 42
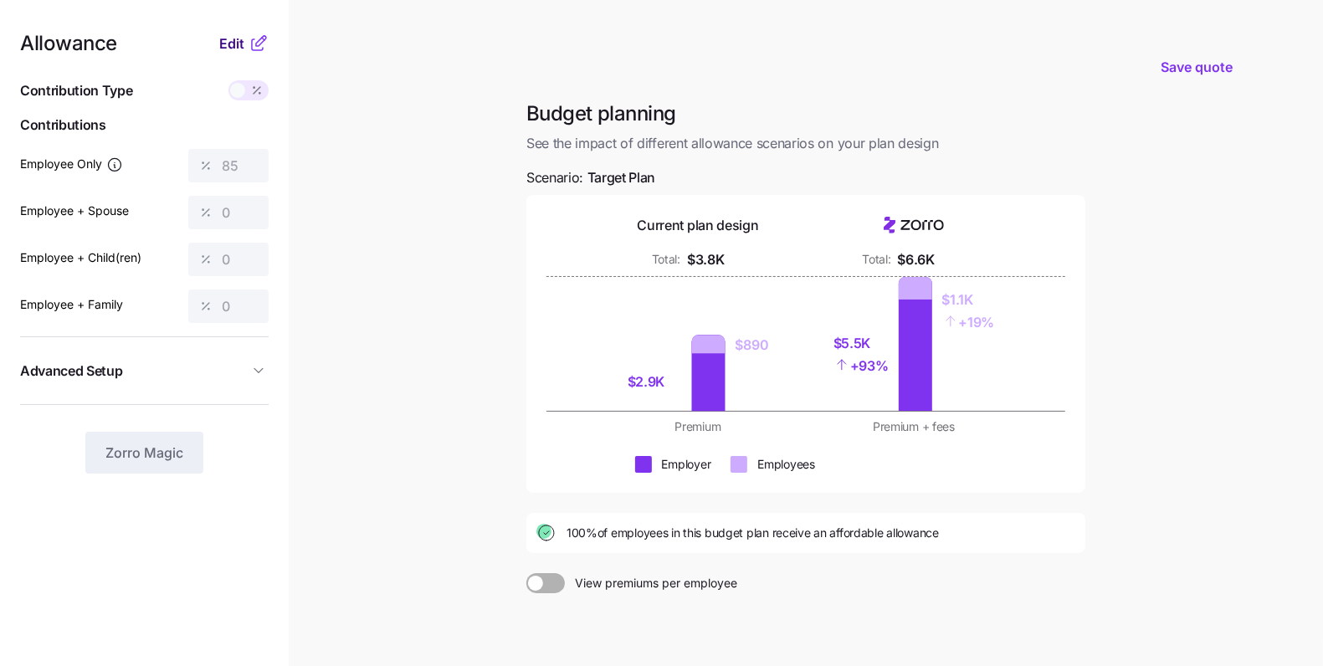
click at [234, 33] on span "Edit" at bounding box center [231, 43] width 25 height 20
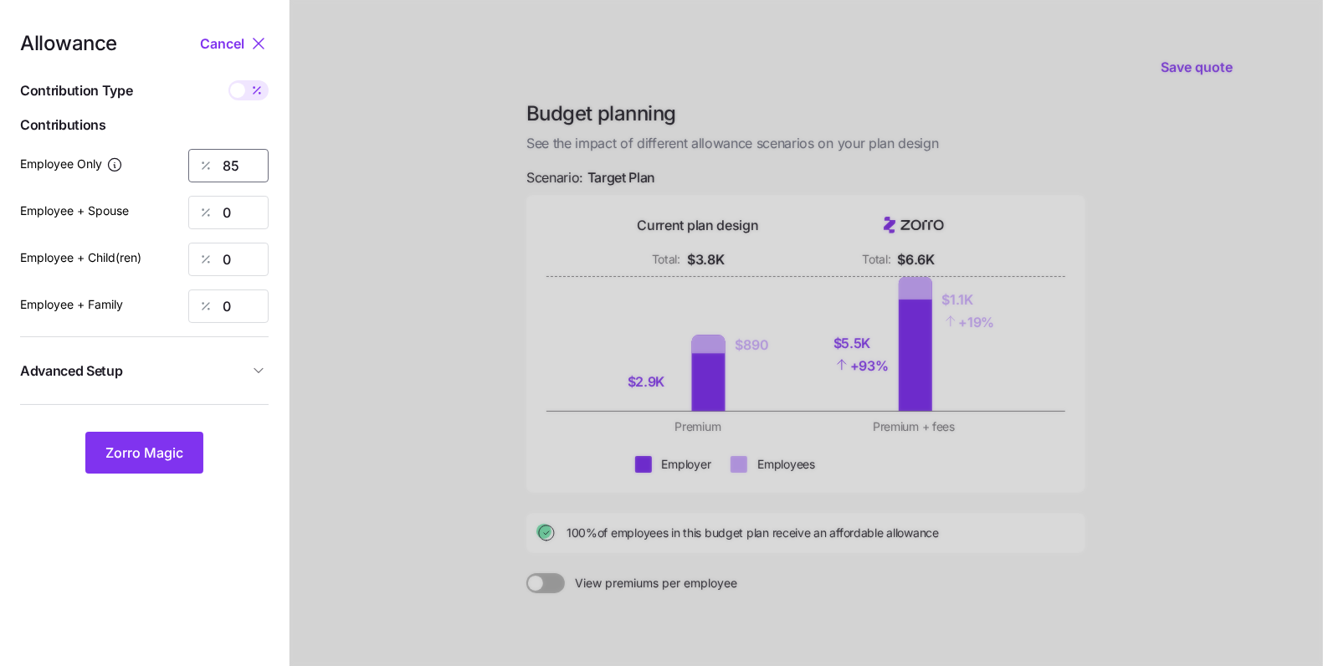
click at [223, 149] on input "85" at bounding box center [228, 165] width 80 height 33
type input "100"
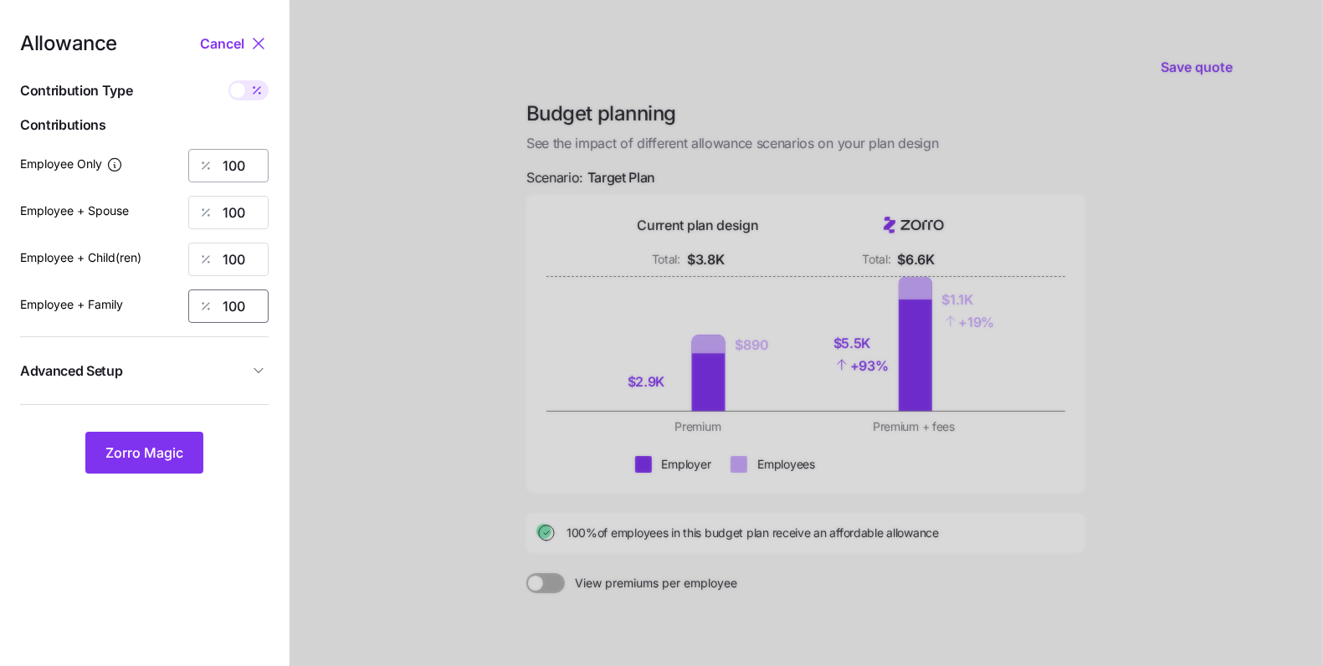
type input "100"
click at [215, 361] on span "Advanced Setup" at bounding box center [134, 371] width 229 height 21
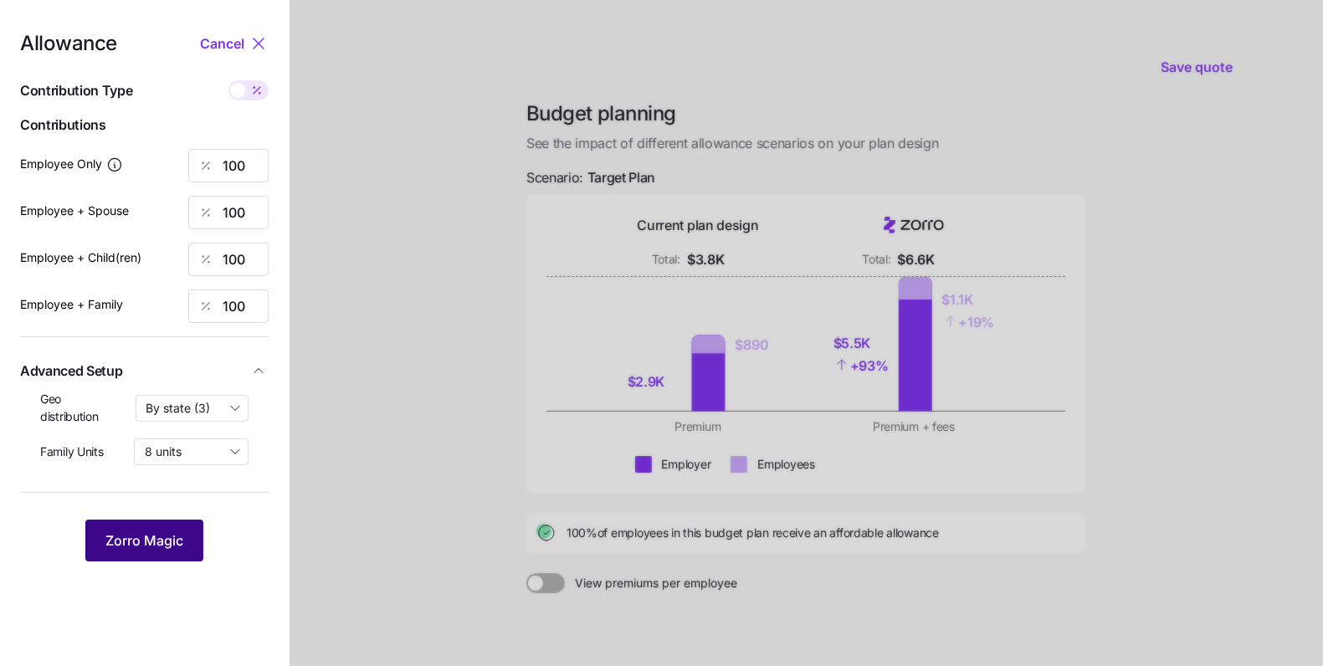
click at [165, 559] on button "Zorro Magic" at bounding box center [144, 541] width 118 height 42
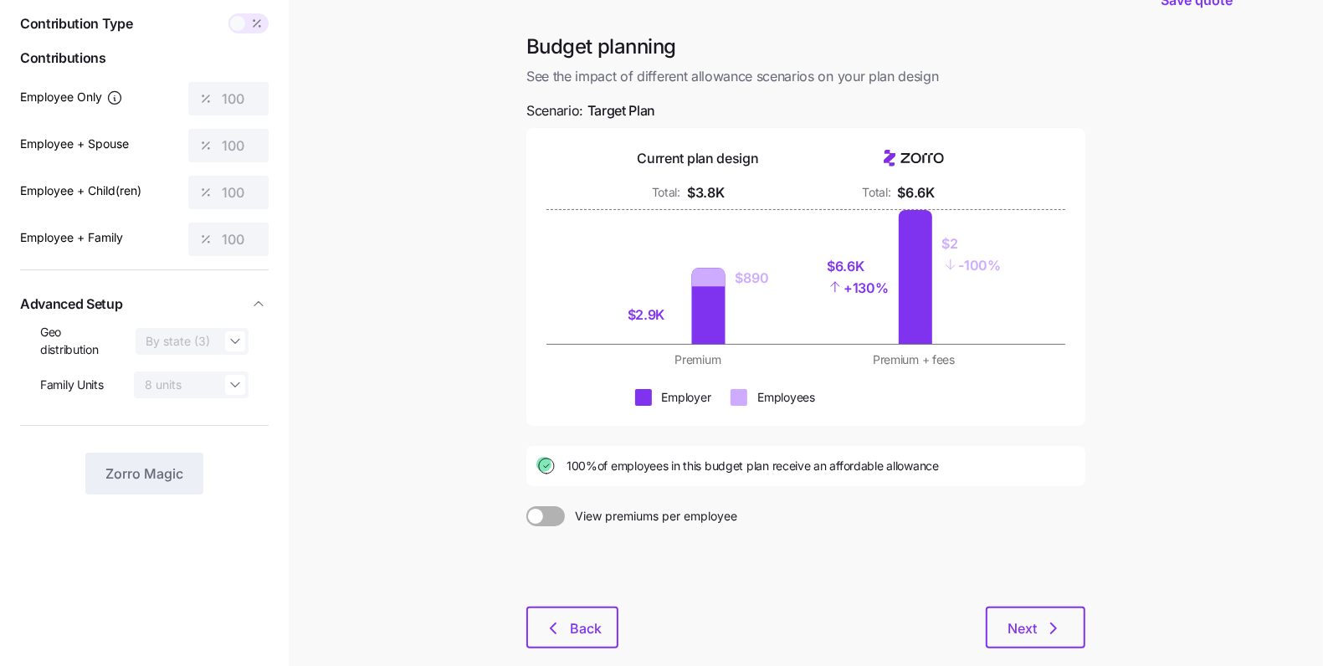
scroll to position [155, 0]
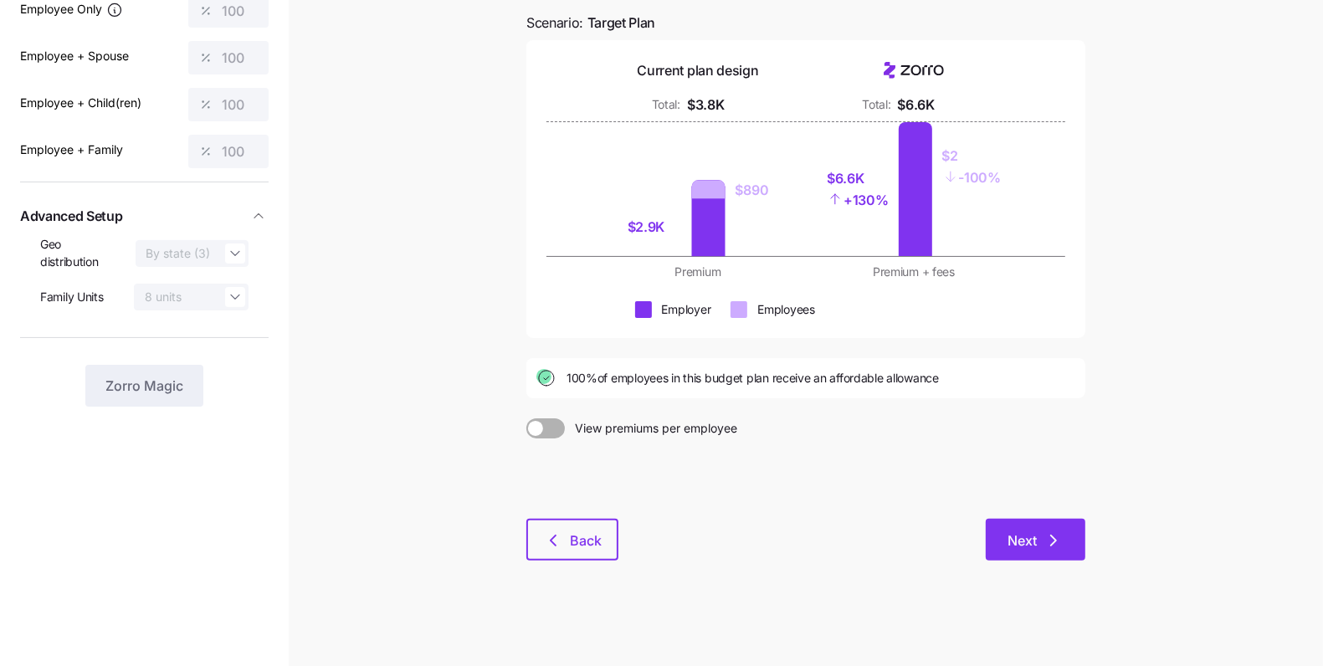
click at [1018, 539] on span "Next" at bounding box center [1022, 541] width 29 height 20
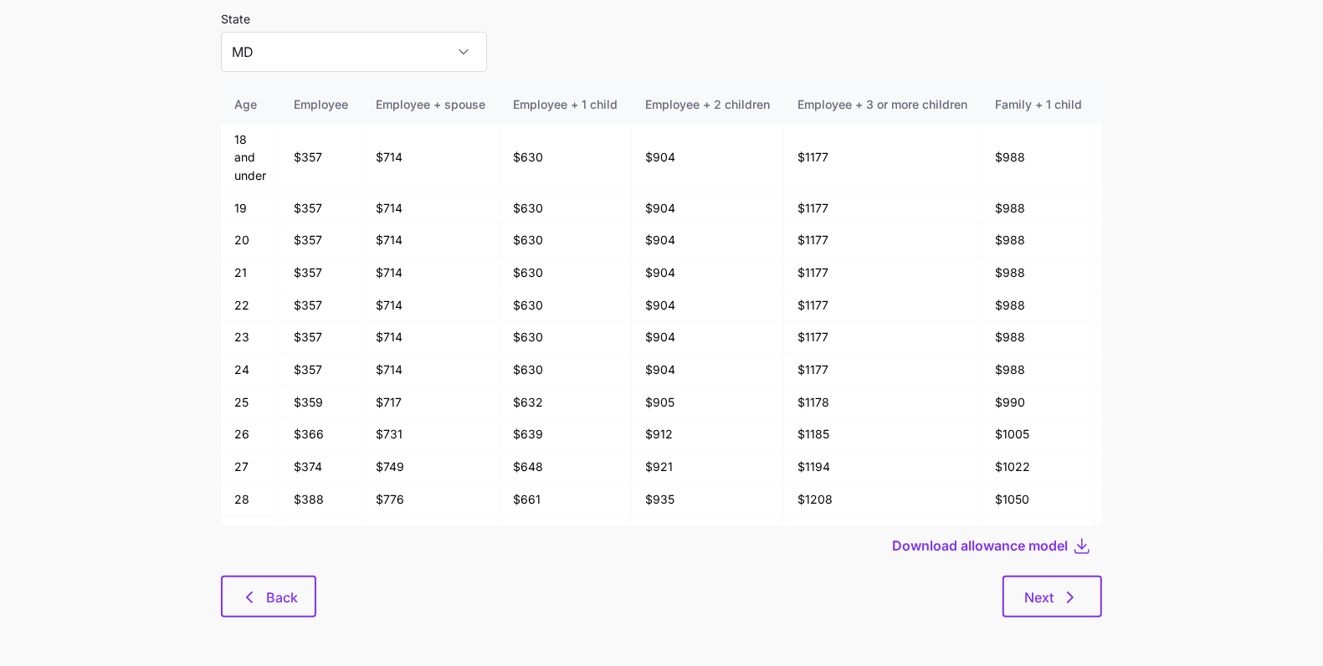
scroll to position [89, 0]
click at [1061, 607] on button "Next" at bounding box center [1053, 596] width 100 height 42
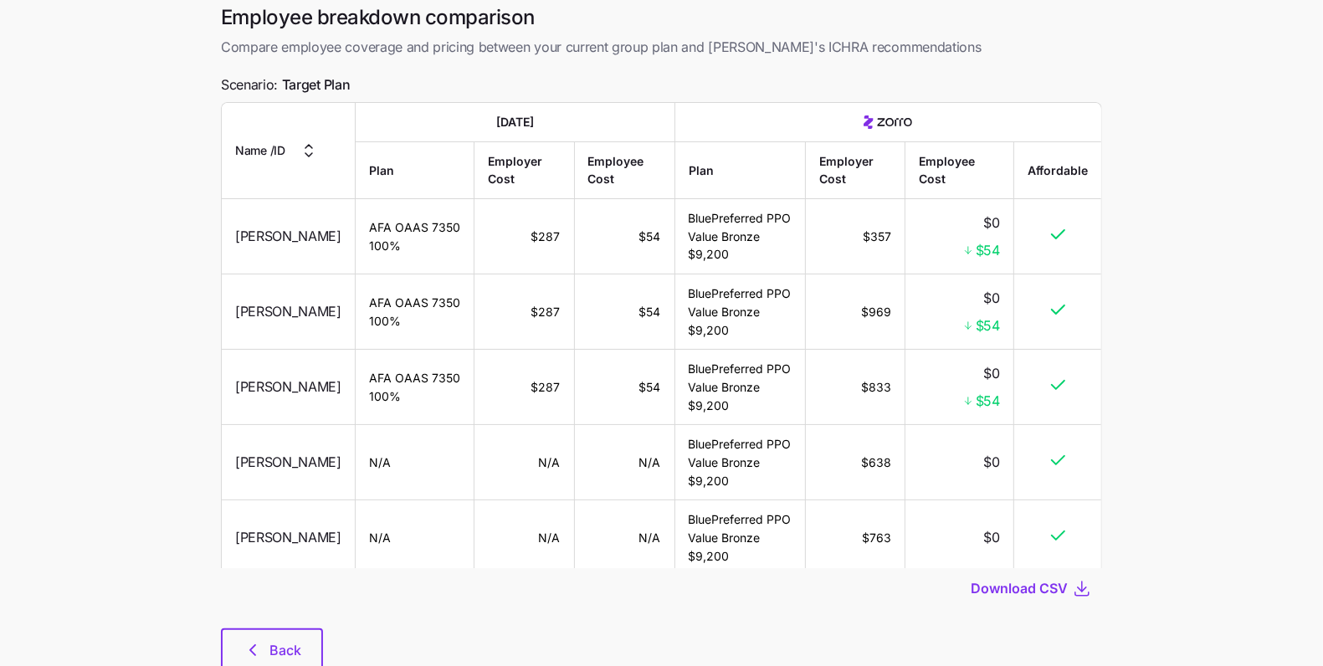
scroll to position [126, 0]
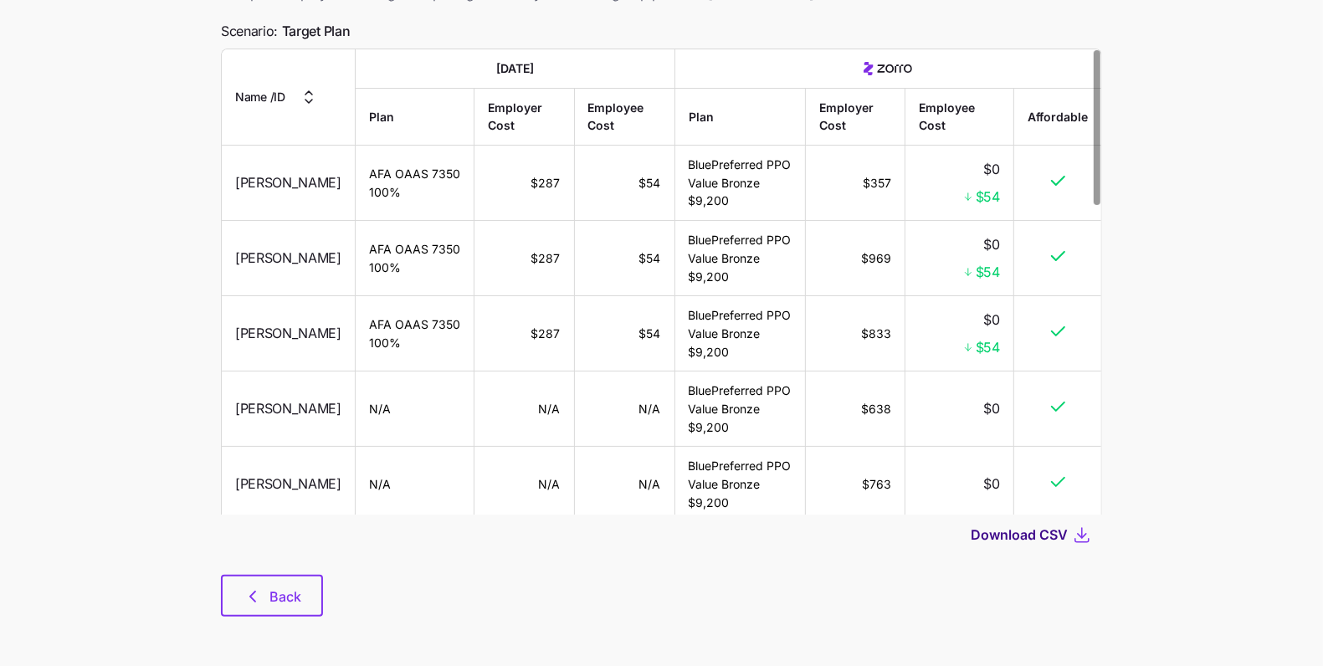
click at [1017, 532] on span "Download CSV" at bounding box center [1019, 535] width 97 height 20
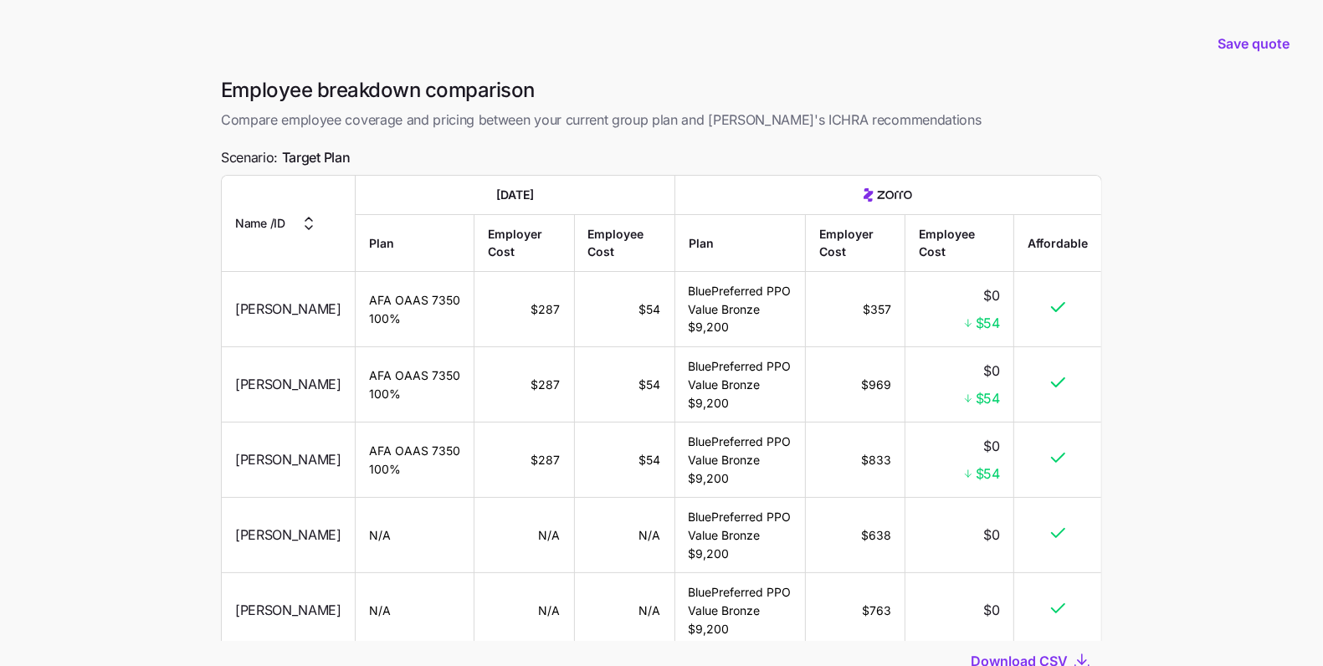
click at [1271, 70] on div "Save quote" at bounding box center [661, 43] width 1303 height 67
click at [1259, 29] on button "Save quote" at bounding box center [1253, 43] width 99 height 47
